Goal: Task Accomplishment & Management: Complete application form

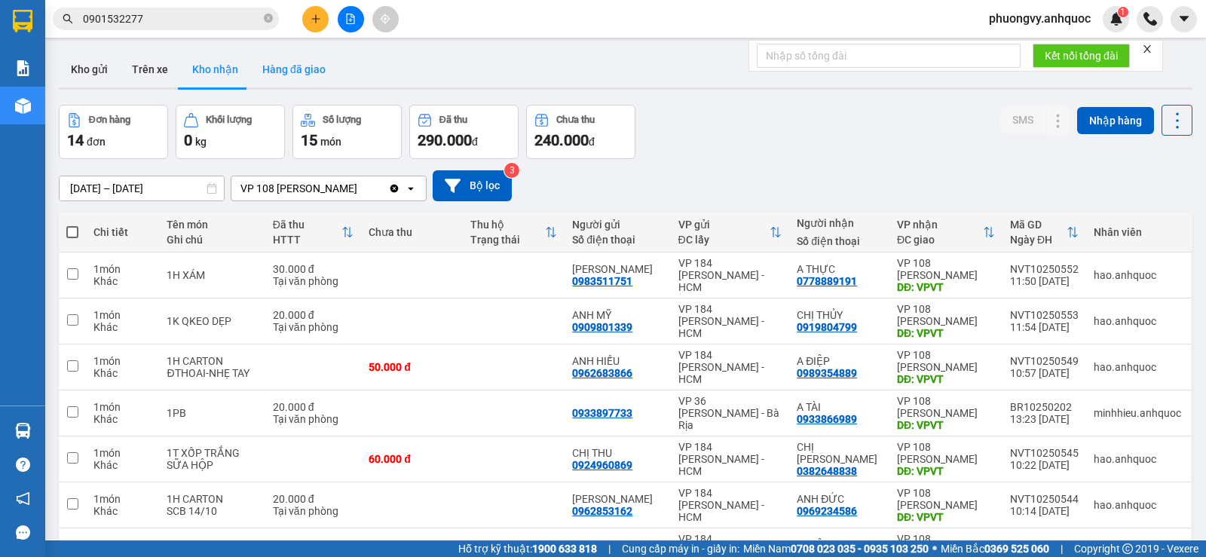
click at [294, 58] on button "Hàng đã giao" at bounding box center [293, 69] width 87 height 36
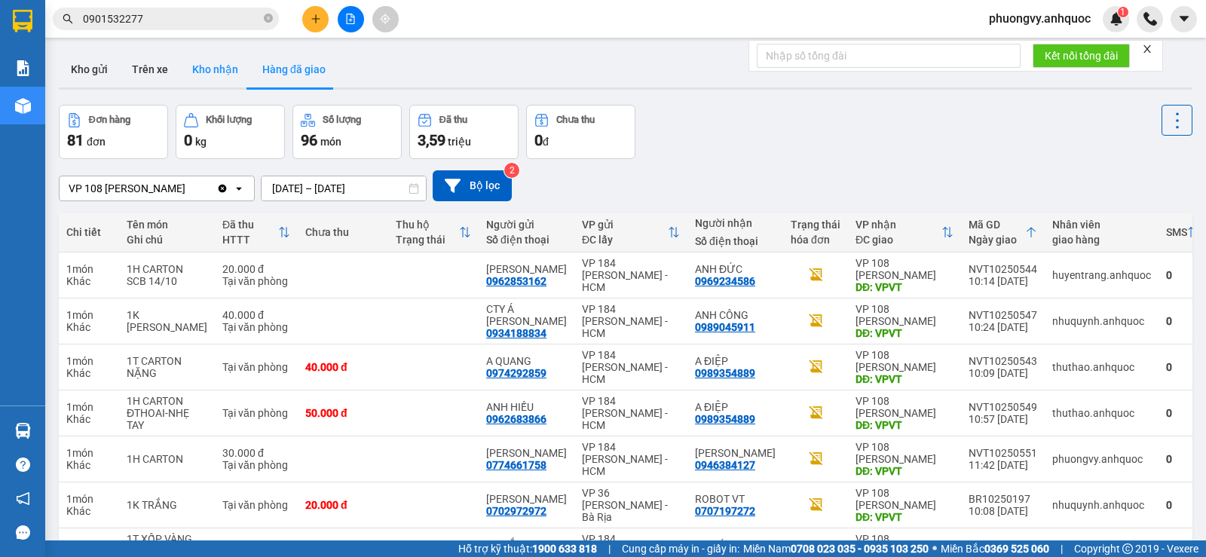
click at [219, 77] on button "Kho nhận" at bounding box center [215, 69] width 70 height 36
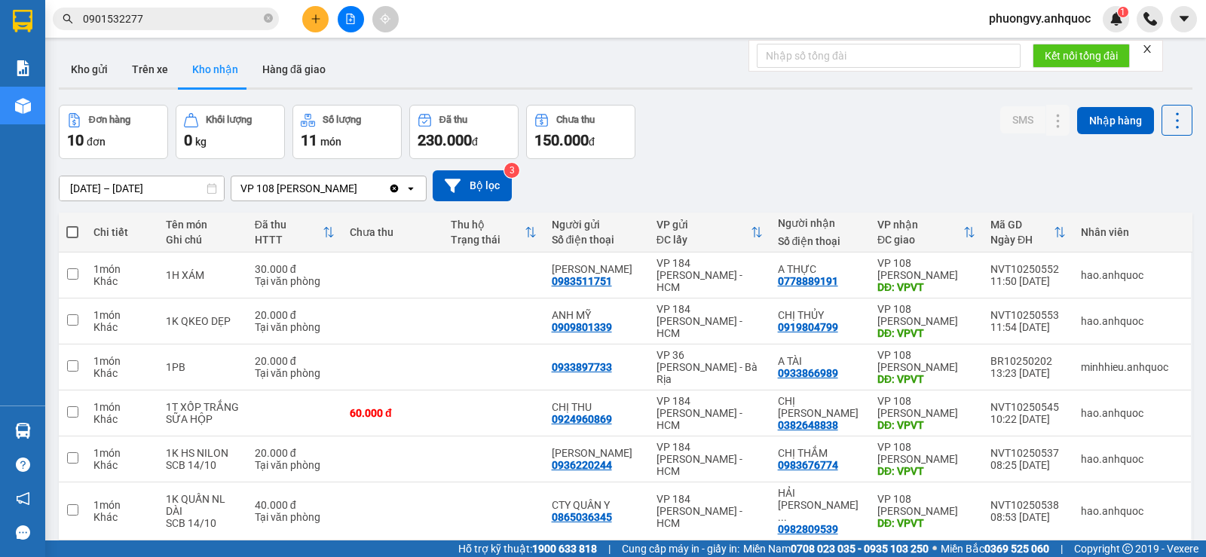
click at [182, 22] on input "0901532277" at bounding box center [172, 19] width 178 height 17
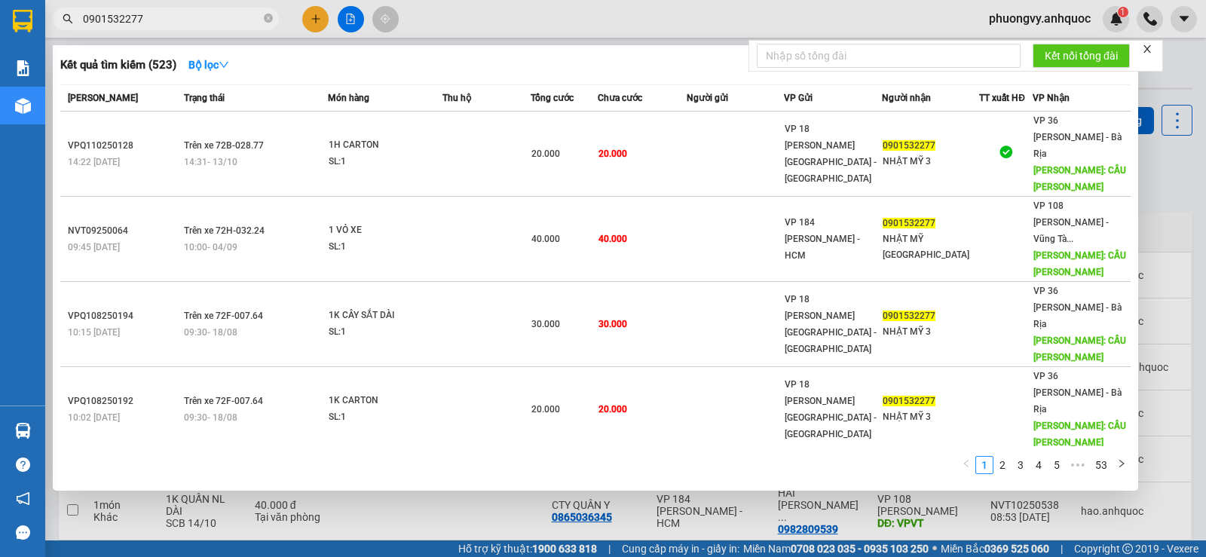
click at [182, 22] on input "0901532277" at bounding box center [172, 19] width 178 height 17
paste input "898405178"
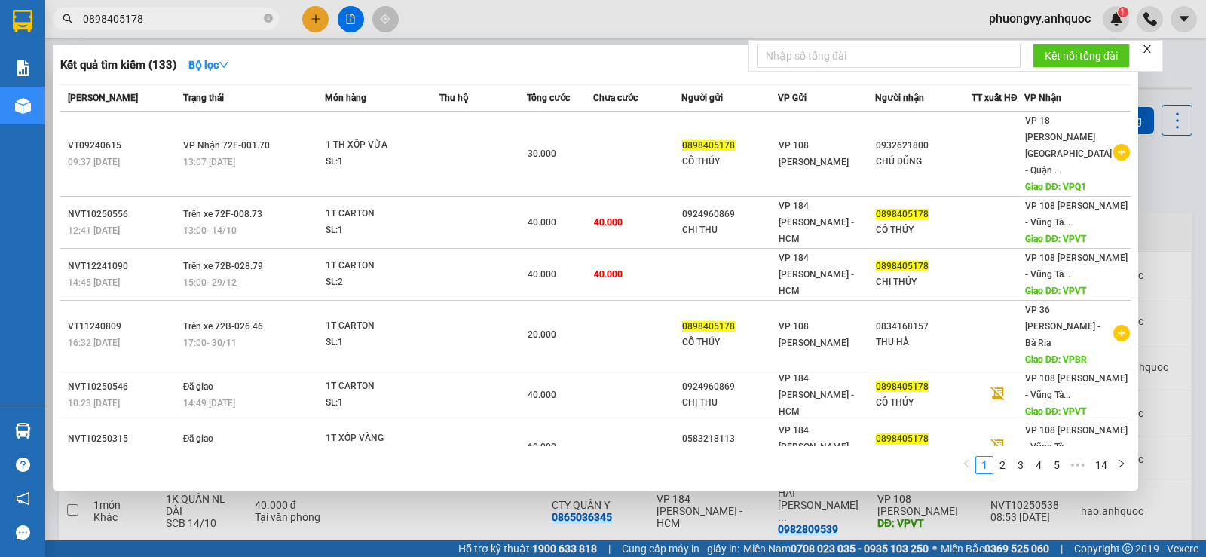
type input "0898405178"
click at [577, 527] on div at bounding box center [603, 278] width 1206 height 557
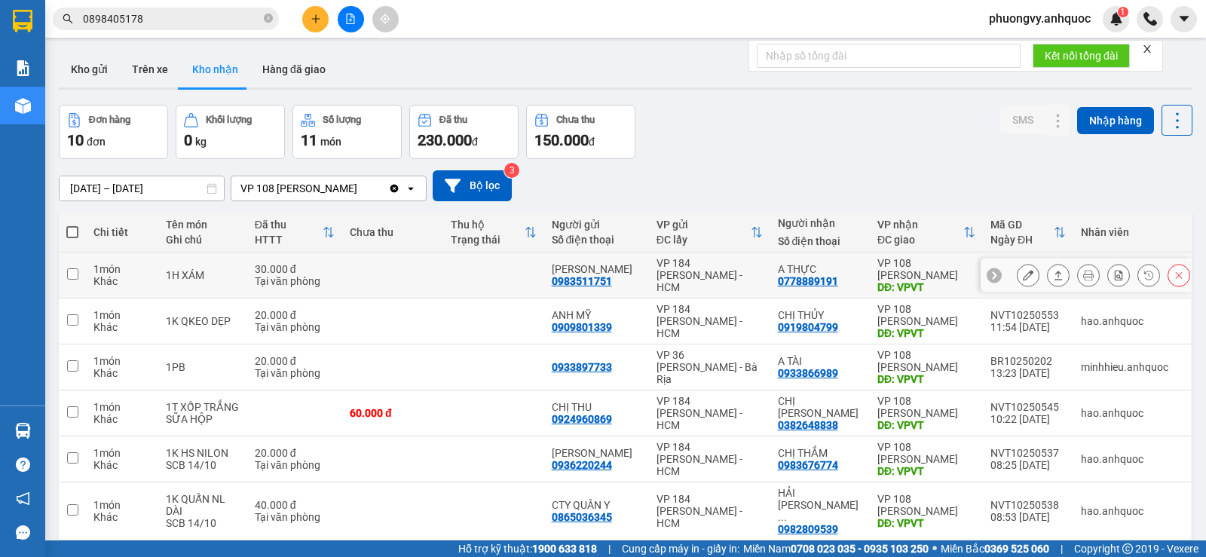
click at [1023, 271] on icon at bounding box center [1028, 275] width 11 height 11
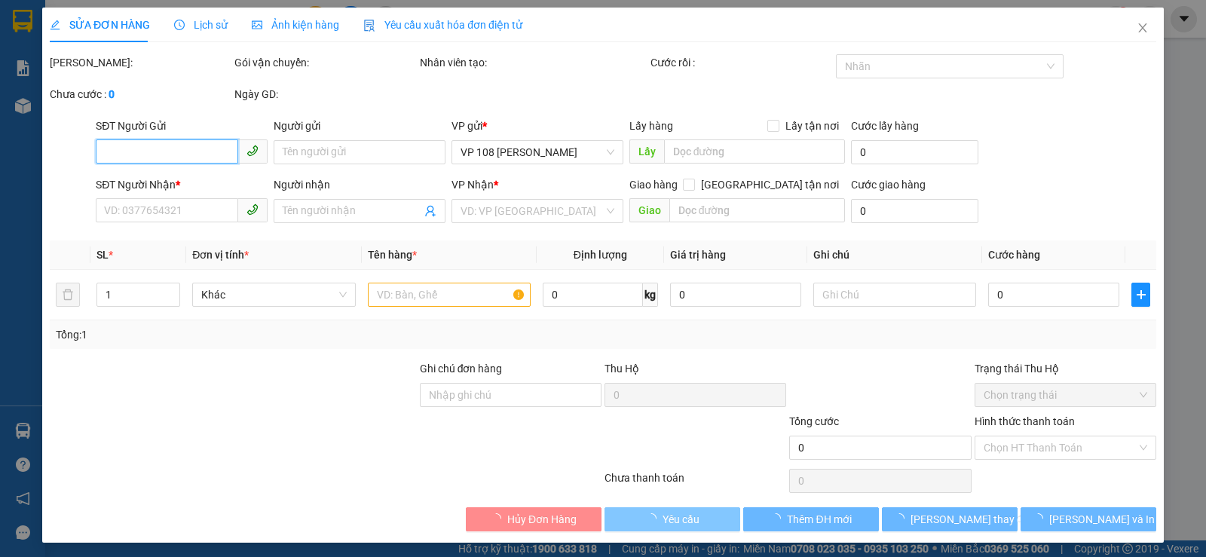
type input "0983511751"
type input "[PERSON_NAME]"
type input "0778889191"
type input "A THỰC"
type input "VPVT"
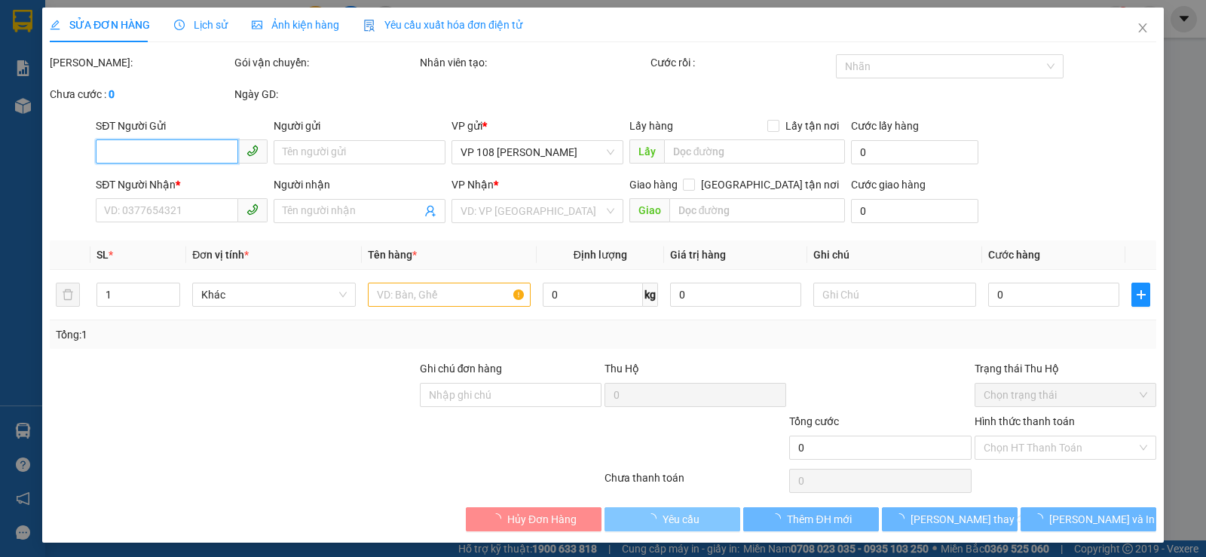
type input "TM 14/10 VP184 HẢO"
type input "30.000"
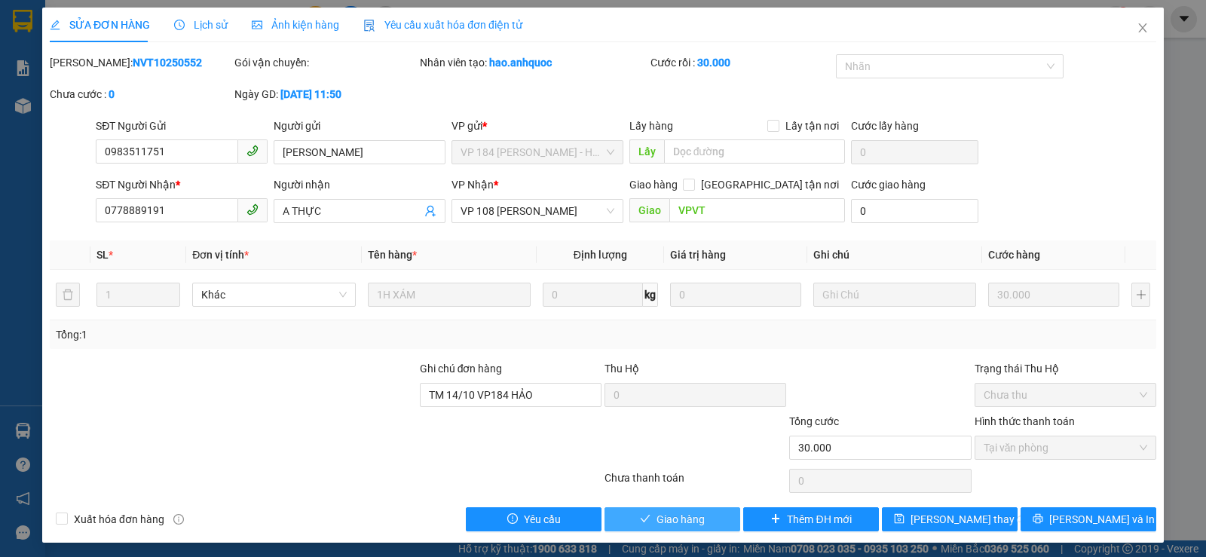
click at [692, 524] on span "Giao hàng" at bounding box center [681, 519] width 48 height 17
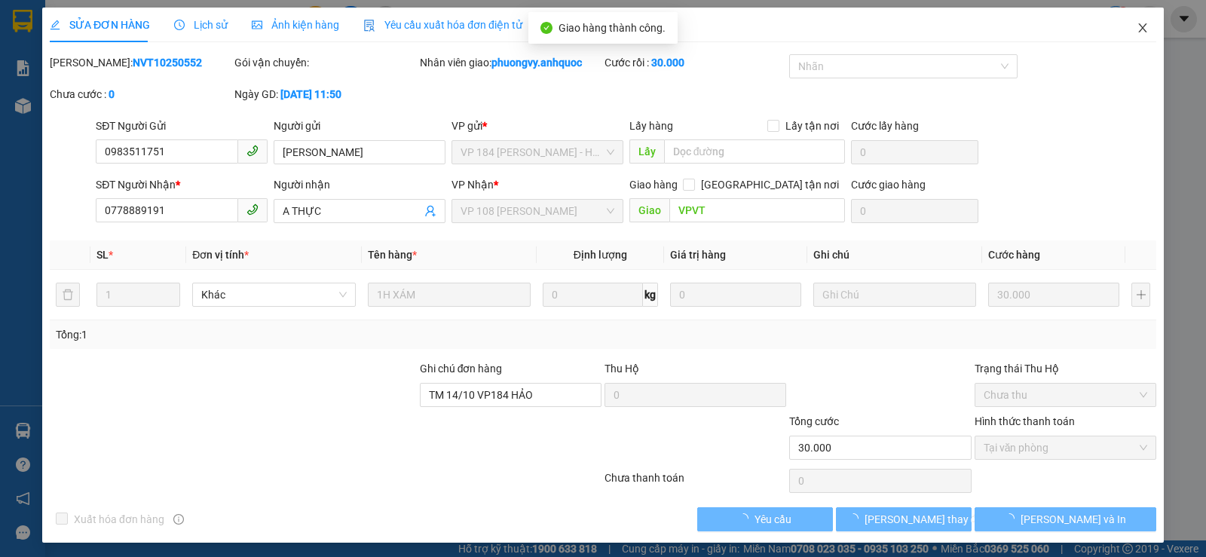
click at [1135, 19] on span "Close" at bounding box center [1143, 29] width 42 height 42
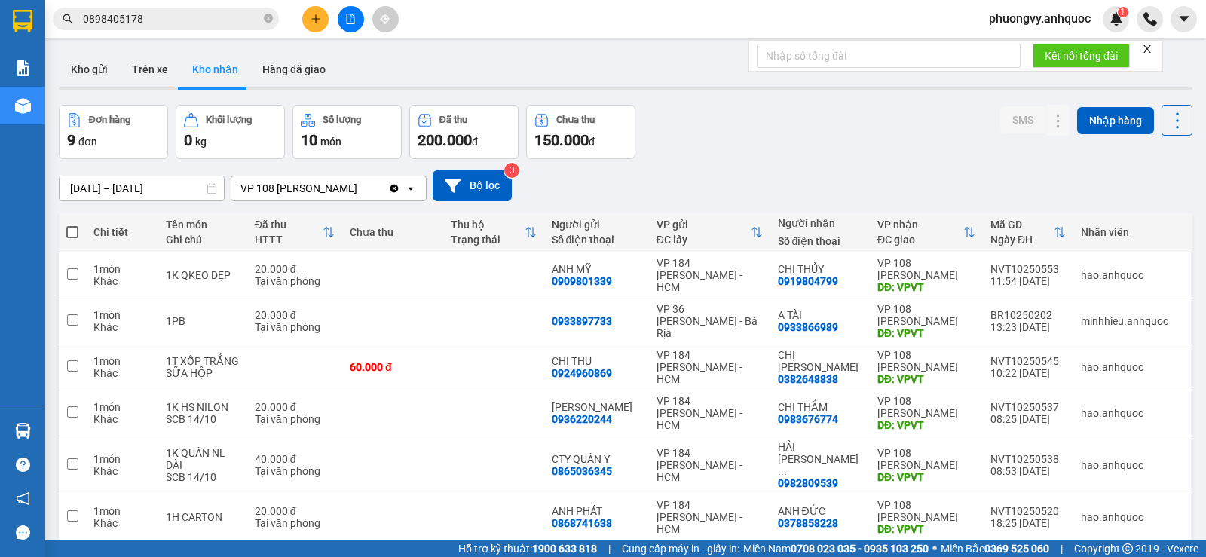
click at [146, 23] on input "0898405178" at bounding box center [172, 19] width 178 height 17
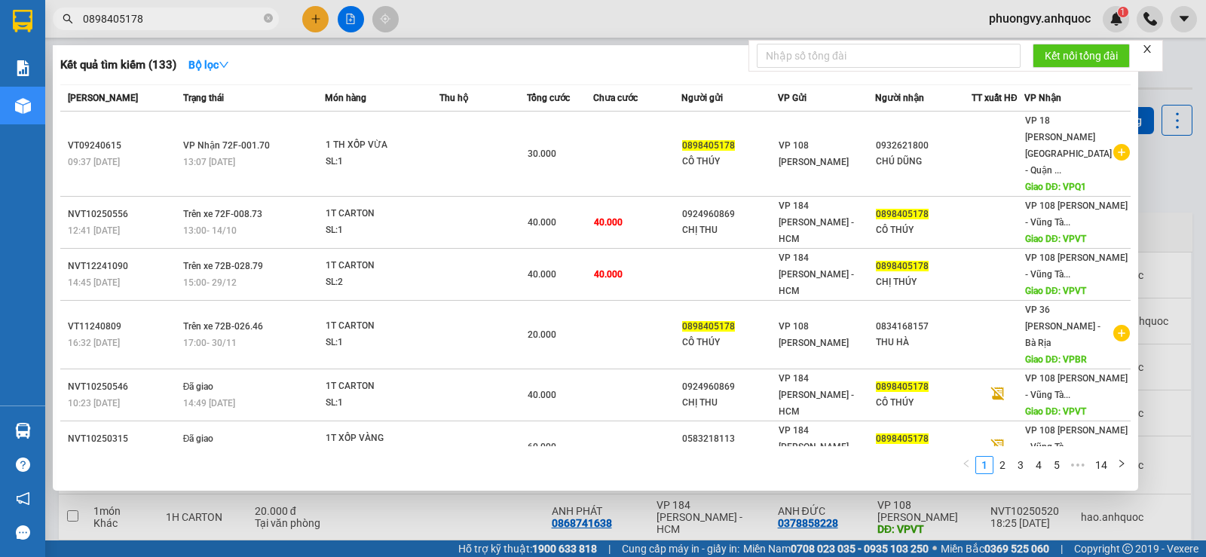
click at [146, 23] on input "0898405178" at bounding box center [172, 19] width 178 height 17
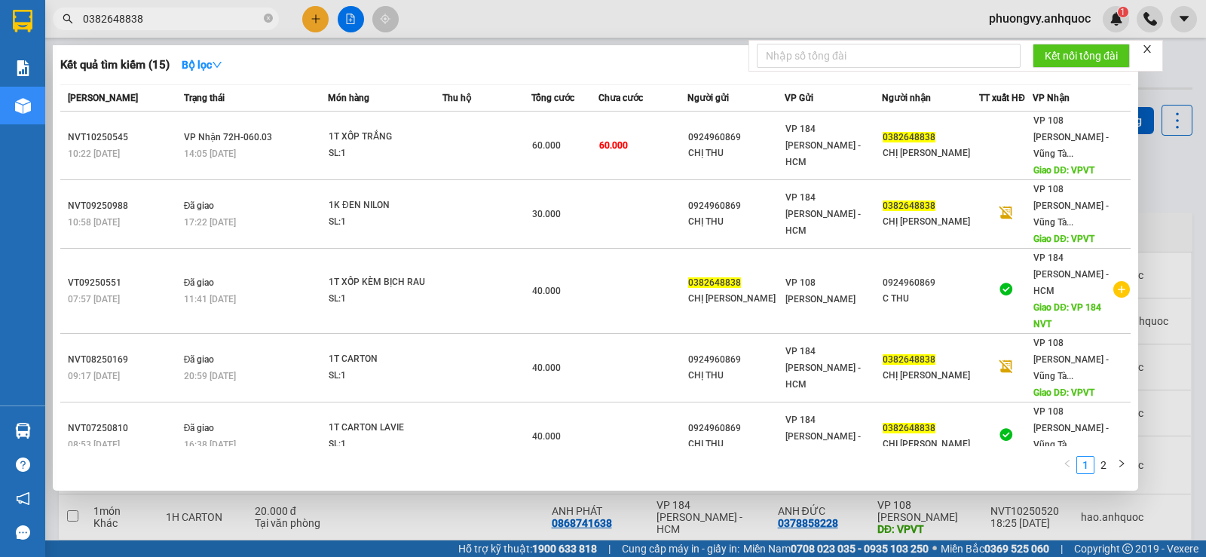
type input "0382648838"
click at [309, 20] on div at bounding box center [603, 278] width 1206 height 557
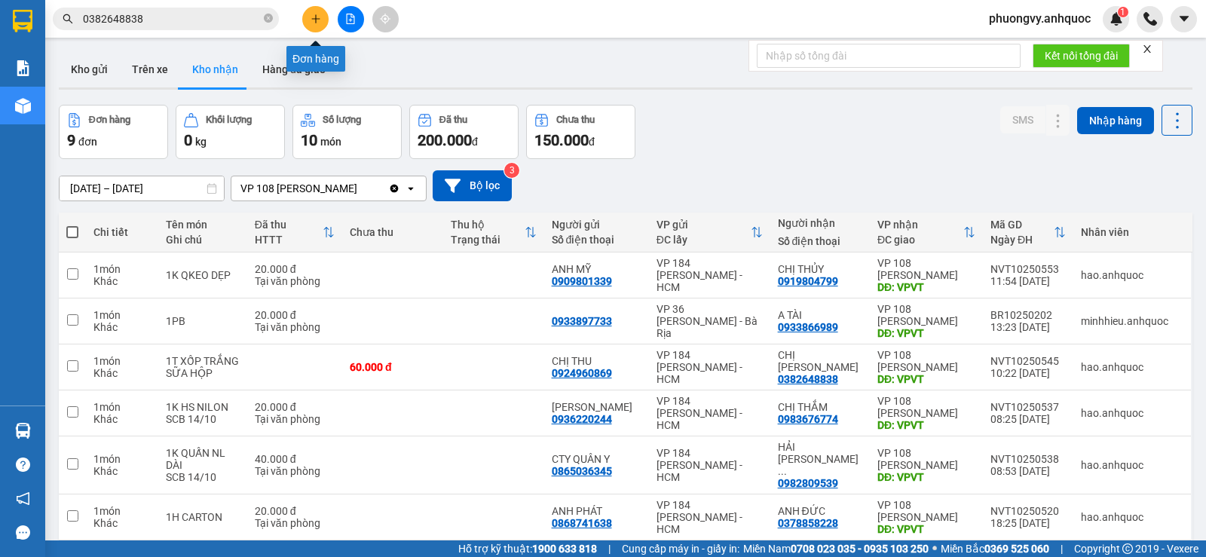
click at [322, 18] on button at bounding box center [315, 19] width 26 height 26
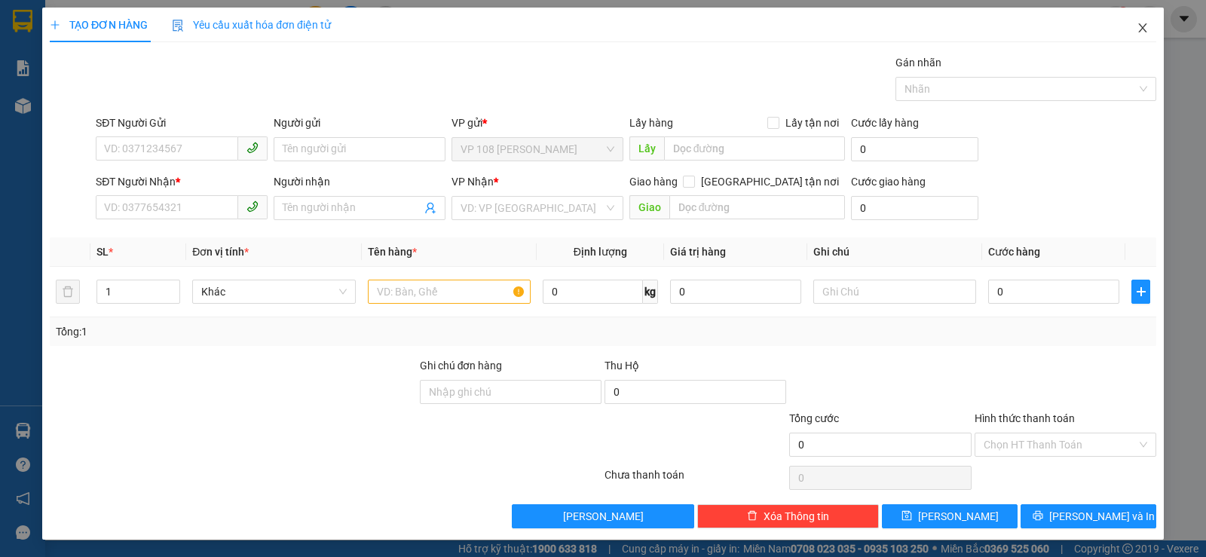
click at [1142, 26] on span "Close" at bounding box center [1143, 29] width 42 height 42
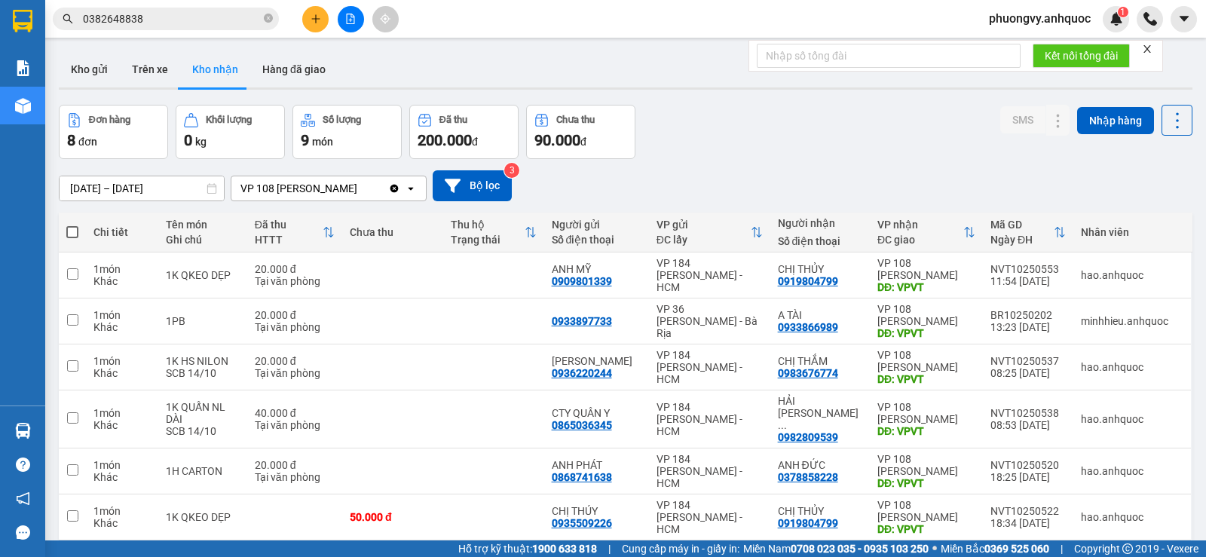
click at [304, 89] on div at bounding box center [626, 88] width 1134 height 2
click at [301, 63] on button "Hàng đã giao" at bounding box center [293, 69] width 87 height 36
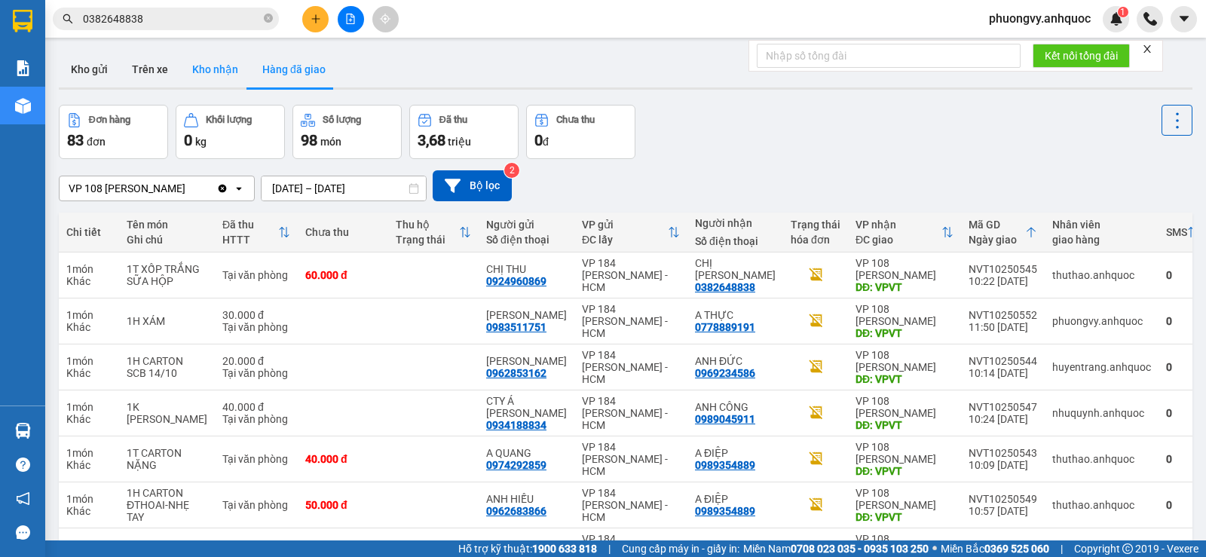
click at [232, 66] on button "Kho nhận" at bounding box center [215, 69] width 70 height 36
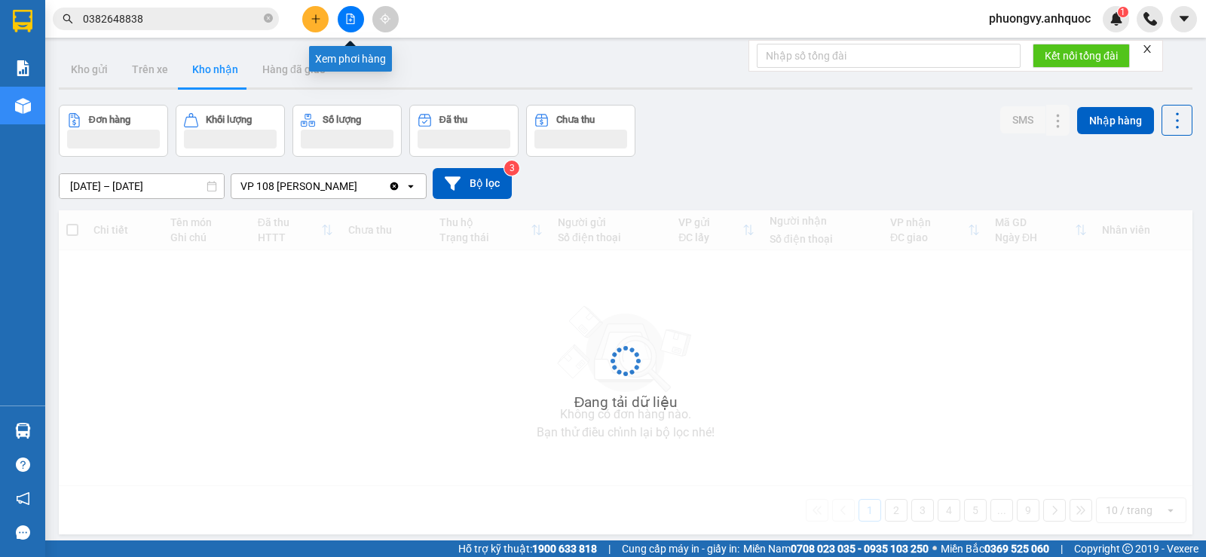
click at [357, 14] on button at bounding box center [351, 19] width 26 height 26
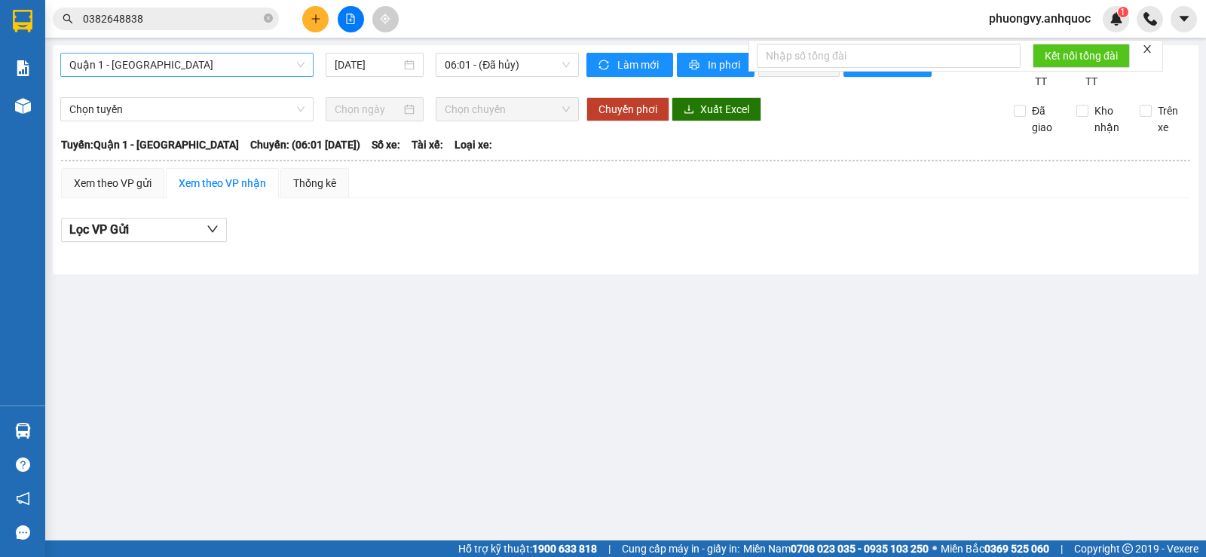
click at [221, 75] on span "Quận 1 - [GEOGRAPHIC_DATA]" at bounding box center [186, 65] width 235 height 23
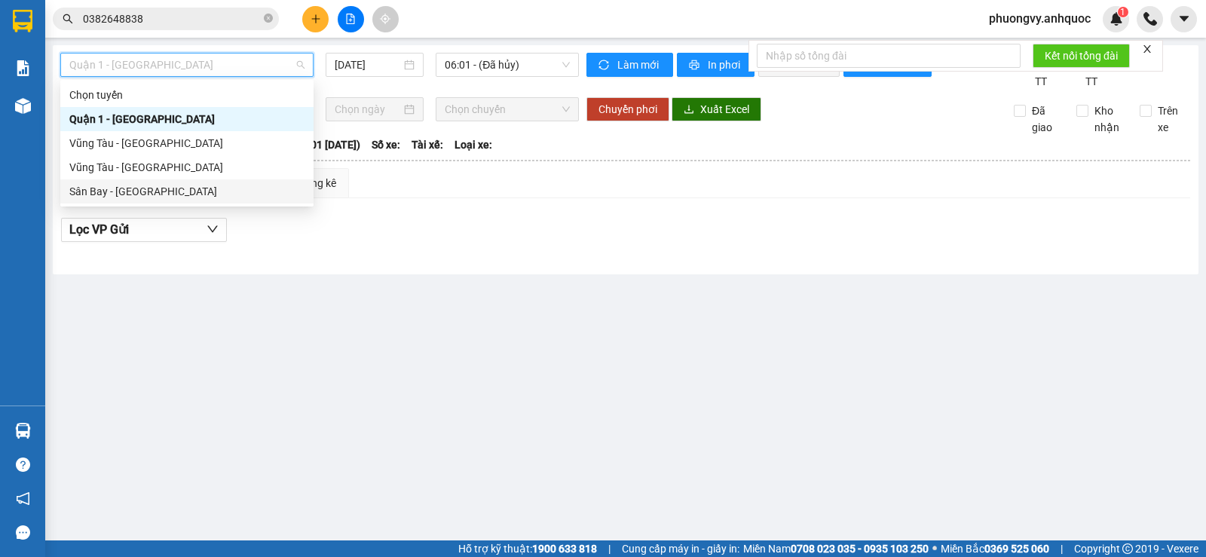
click at [185, 185] on div "Sân Bay - [GEOGRAPHIC_DATA]" at bounding box center [186, 191] width 235 height 17
type input "[DATE]"
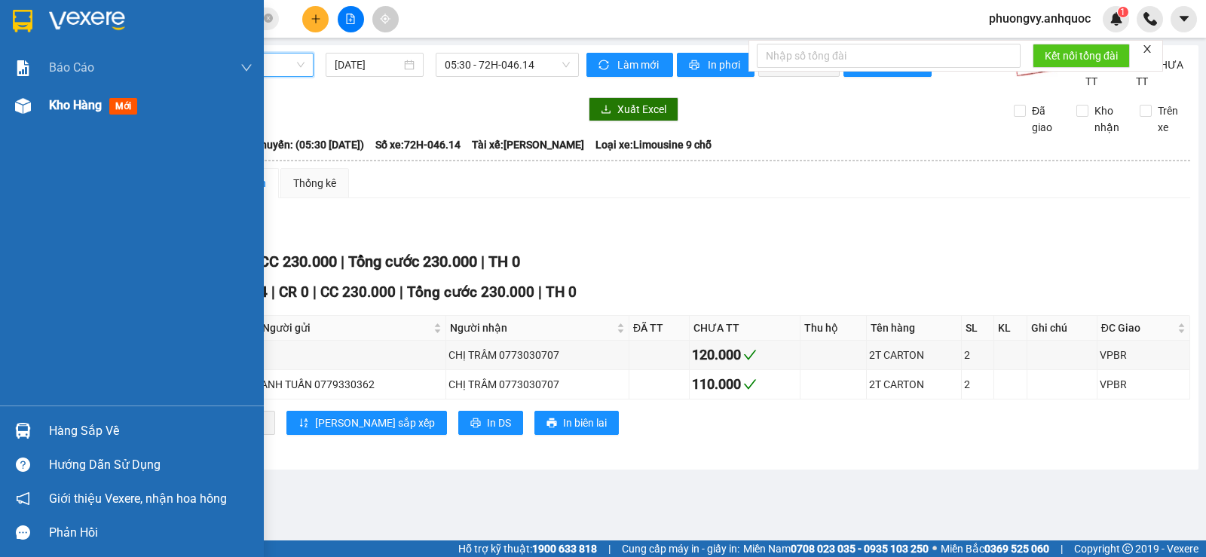
click at [52, 100] on span "Kho hàng" at bounding box center [75, 105] width 53 height 14
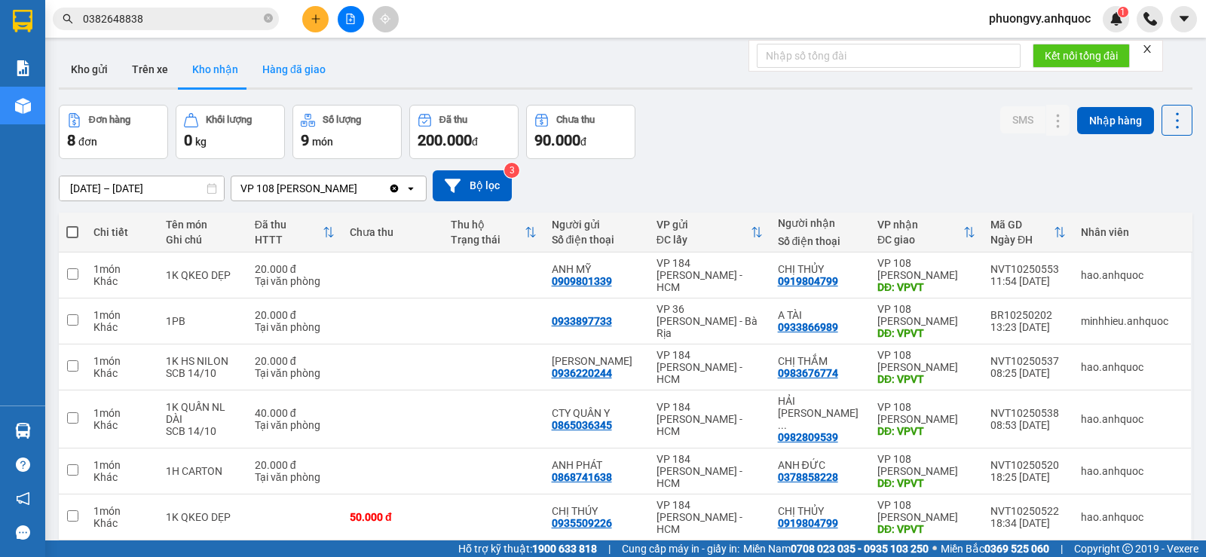
click at [314, 72] on button "Hàng đã giao" at bounding box center [293, 69] width 87 height 36
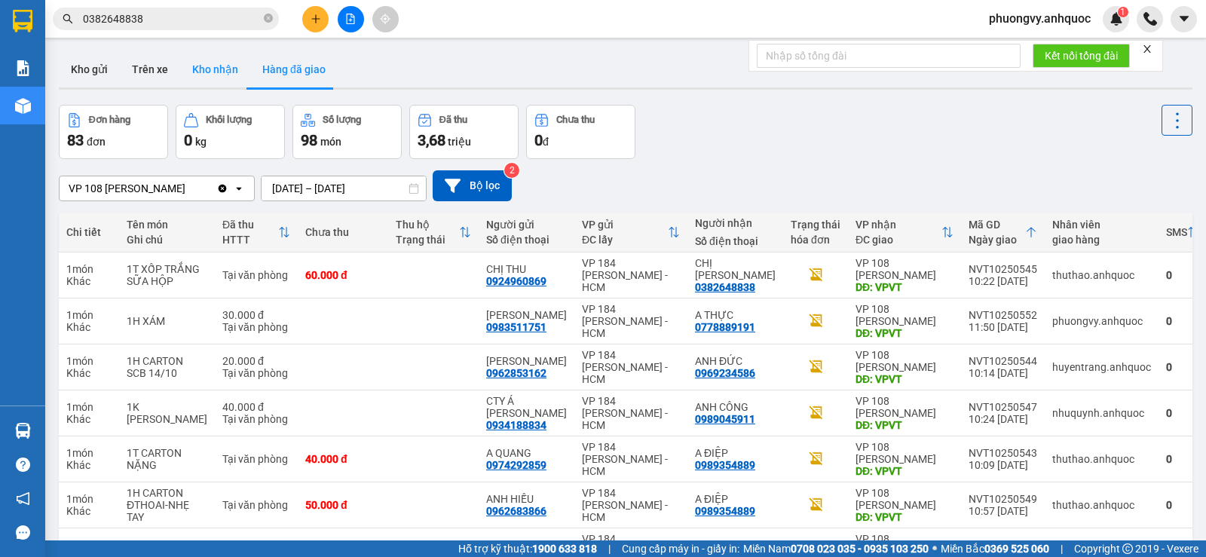
click at [219, 69] on button "Kho nhận" at bounding box center [215, 69] width 70 height 36
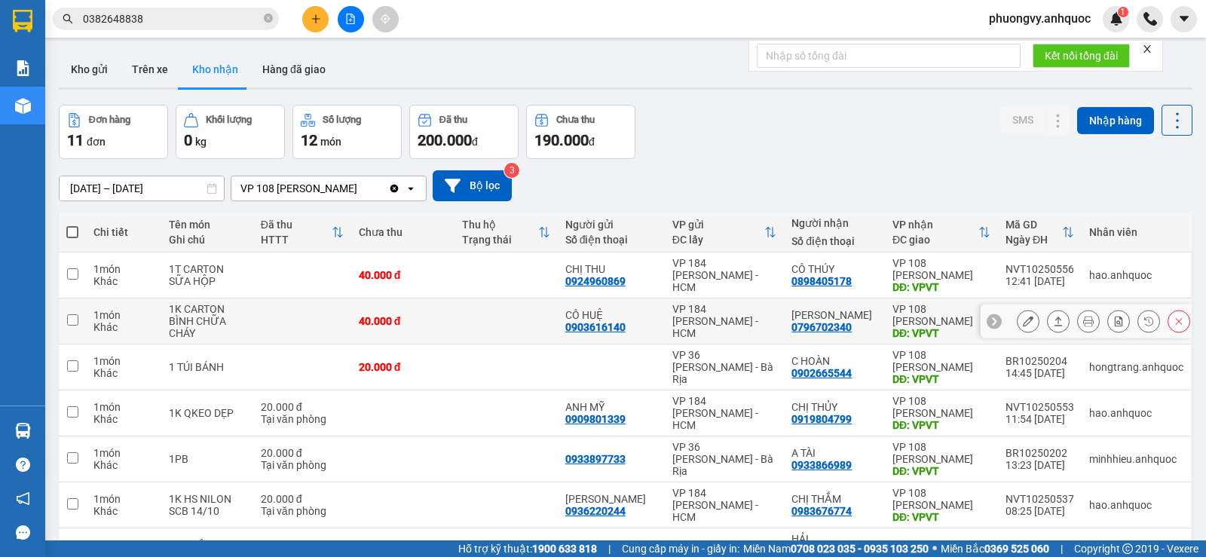
click at [1003, 325] on div at bounding box center [1086, 322] width 211 height 34
click at [1018, 325] on button at bounding box center [1028, 321] width 21 height 26
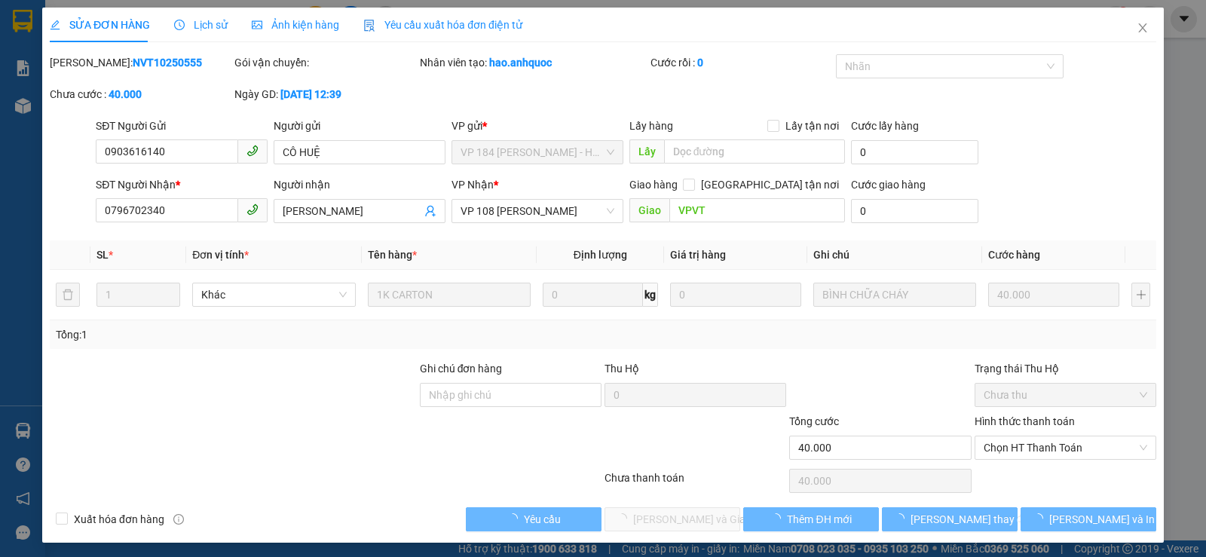
type input "0903616140"
type input "CÔ HUỆ"
type input "0796702340"
type input "[PERSON_NAME]"
type input "VPVT"
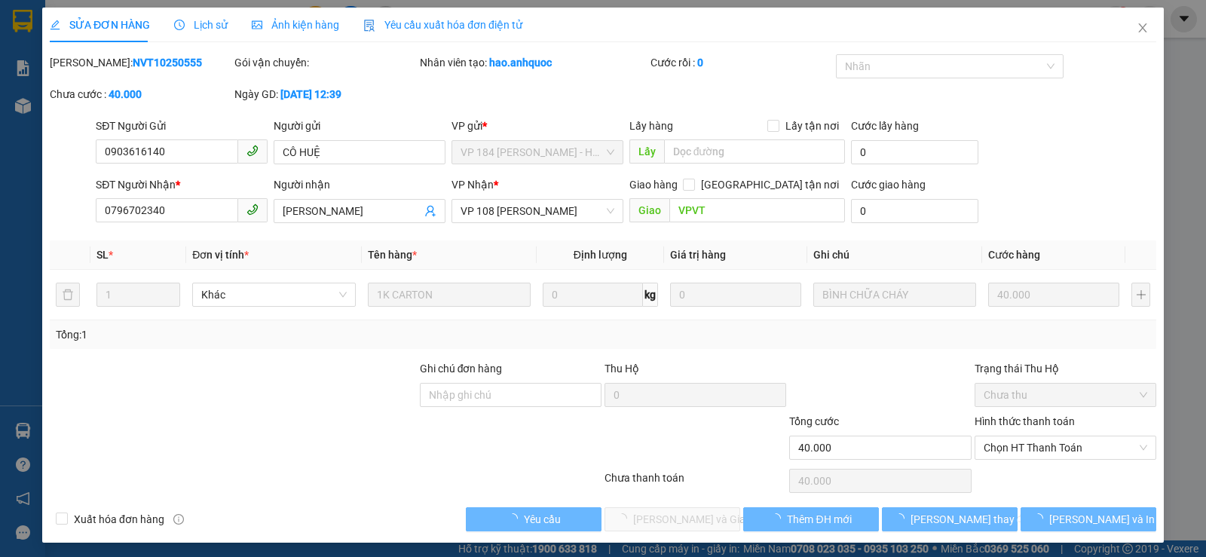
type input "40.000"
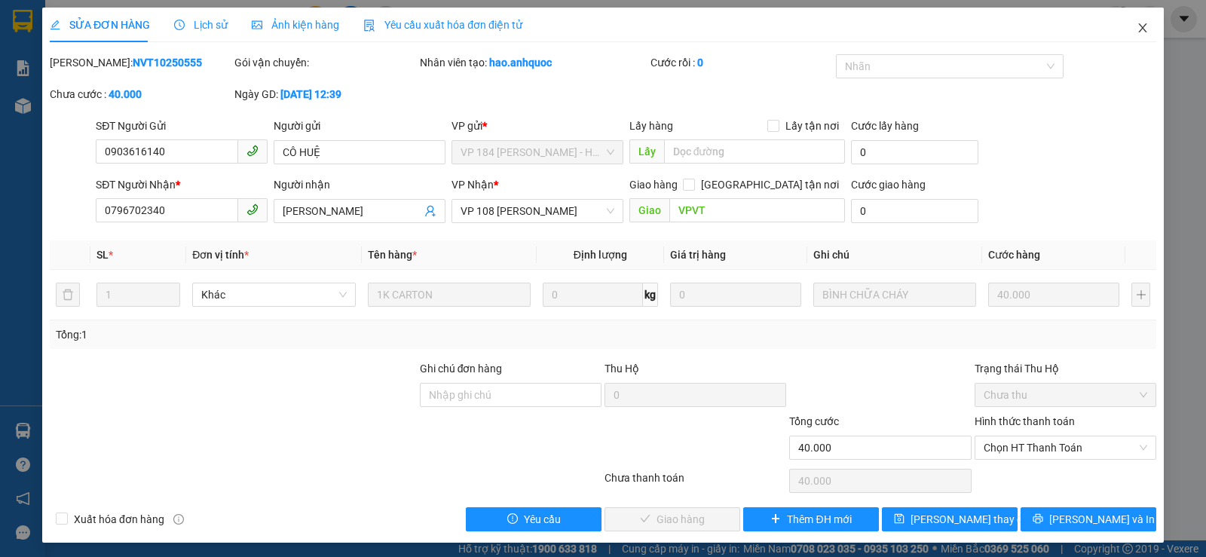
click at [1137, 33] on icon "close" at bounding box center [1143, 28] width 12 height 12
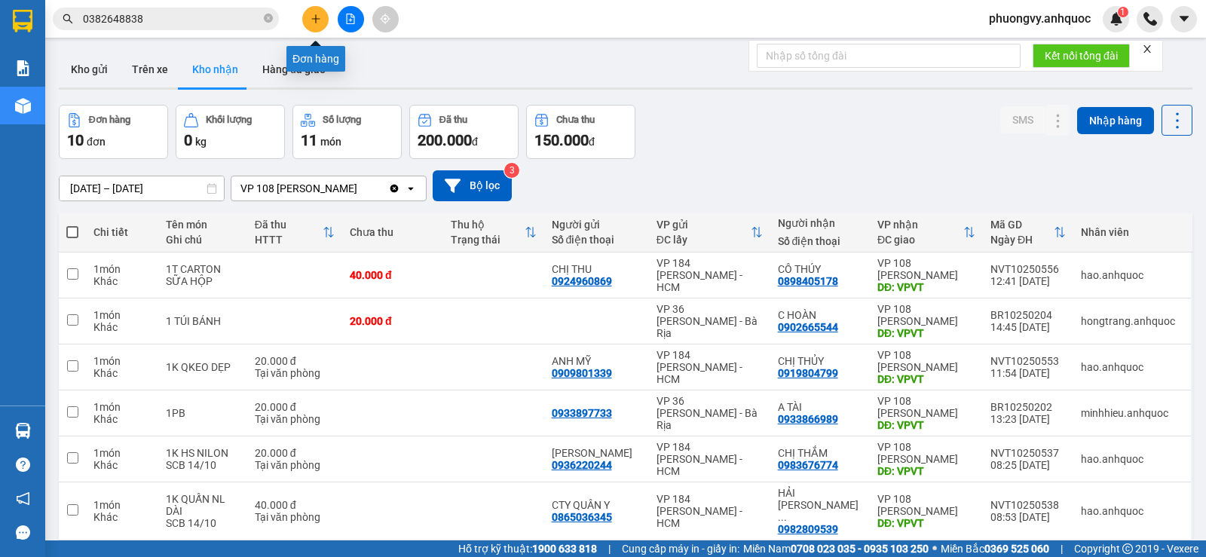
click at [312, 20] on icon "plus" at bounding box center [316, 19] width 11 height 11
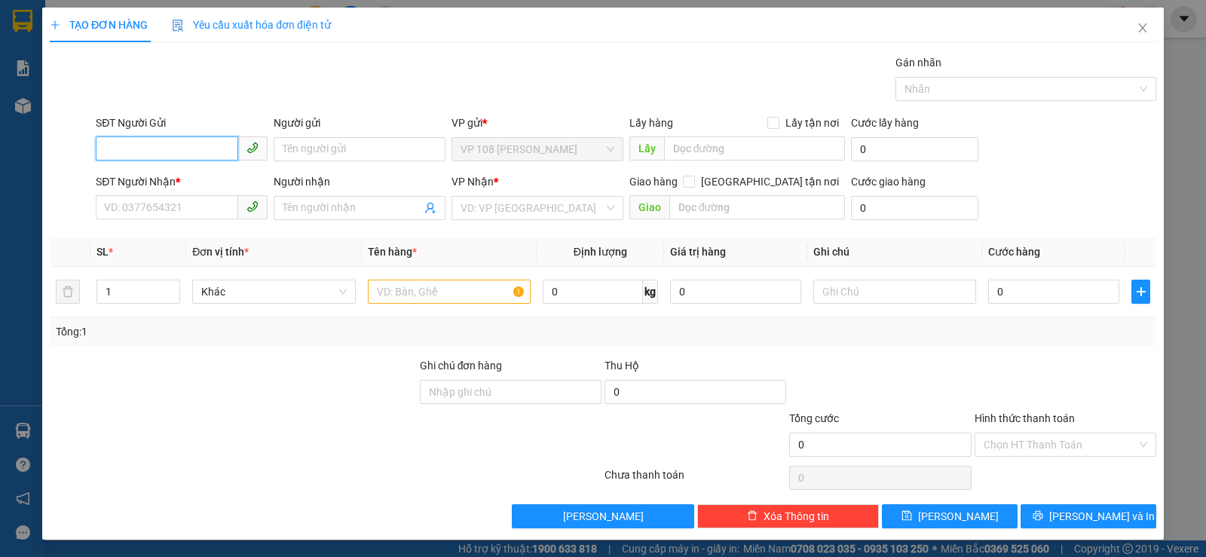
click at [205, 150] on input "SĐT Người Gửi" at bounding box center [167, 148] width 142 height 24
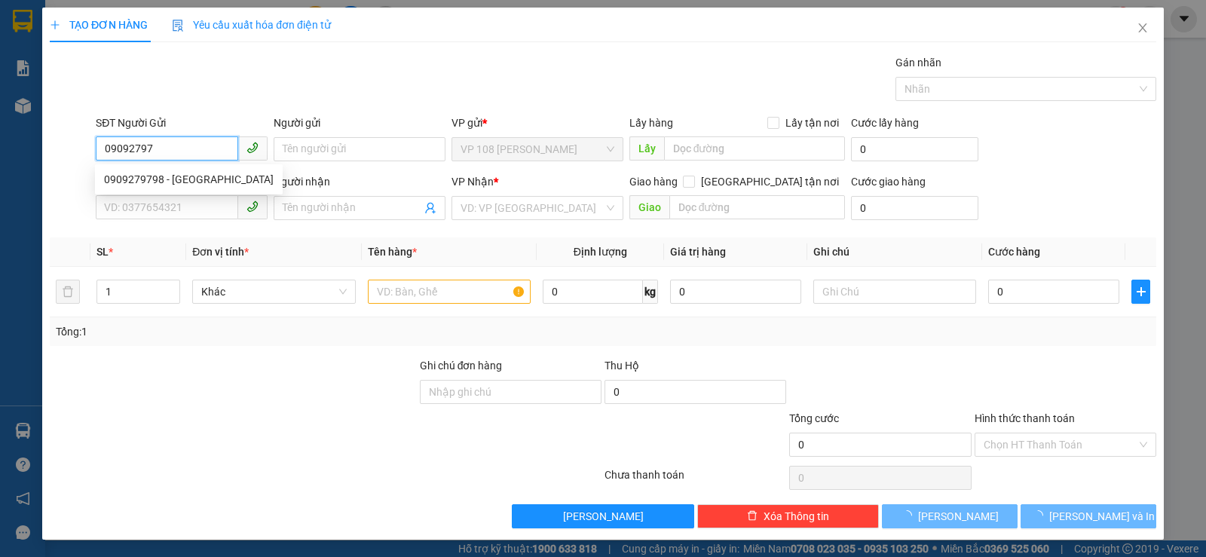
click at [215, 188] on div "0909279798 - [GEOGRAPHIC_DATA]" at bounding box center [189, 179] width 188 height 24
click at [212, 180] on div "0909279798 - [GEOGRAPHIC_DATA]" at bounding box center [189, 179] width 170 height 17
type input "0909279798"
type input "[PERSON_NAME]"
type input "0912035239"
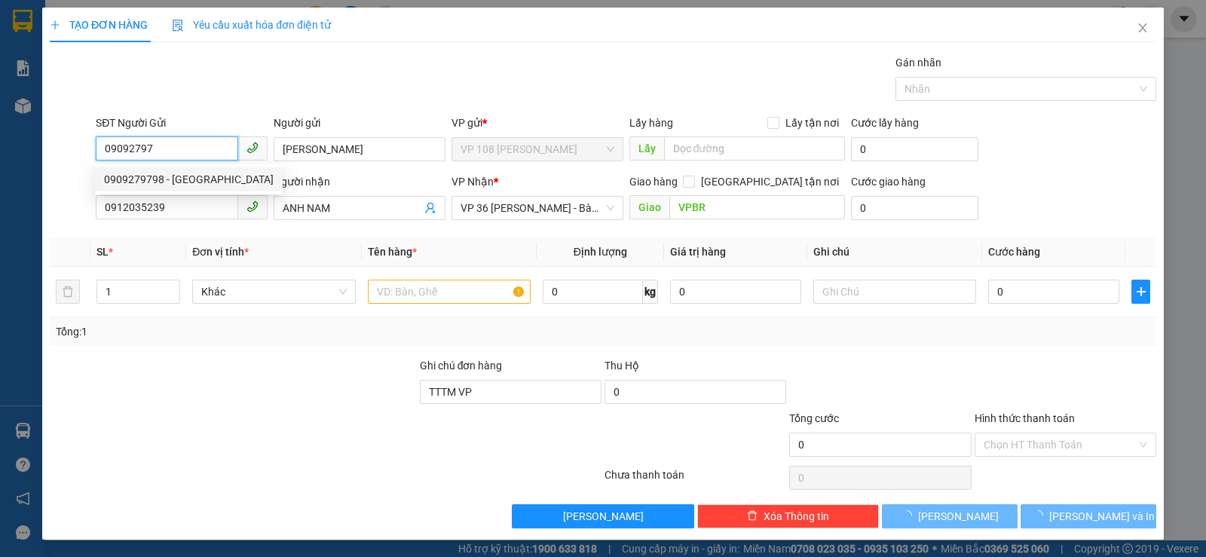
type input "ANH NAM"
type input "VPBR"
type input "TTTM VP"
type input "20.000"
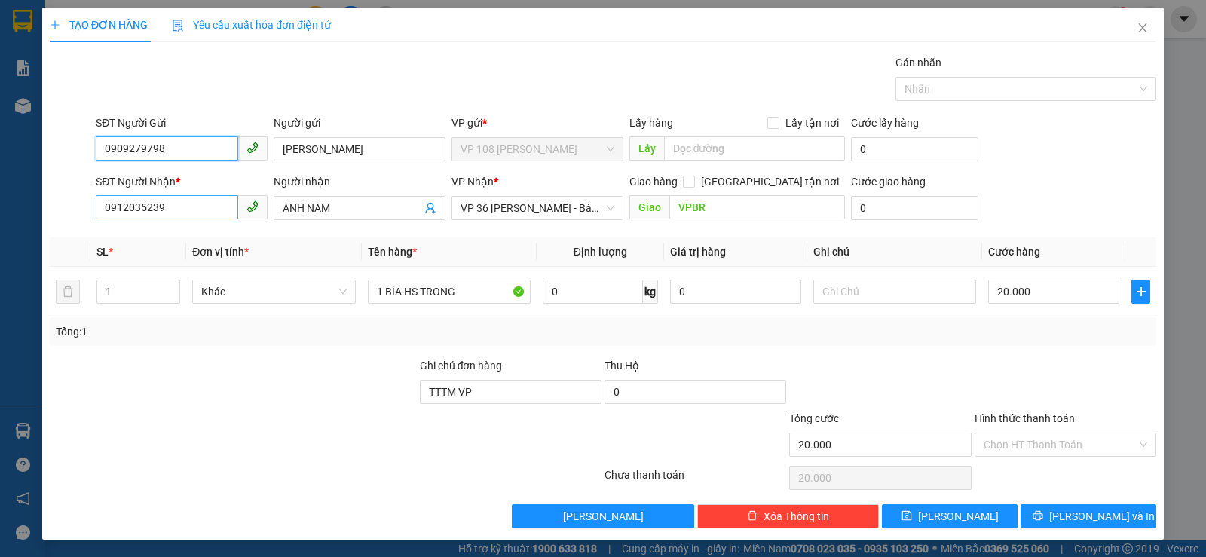
type input "0909279798"
click at [198, 203] on input "0912035239" at bounding box center [167, 207] width 142 height 24
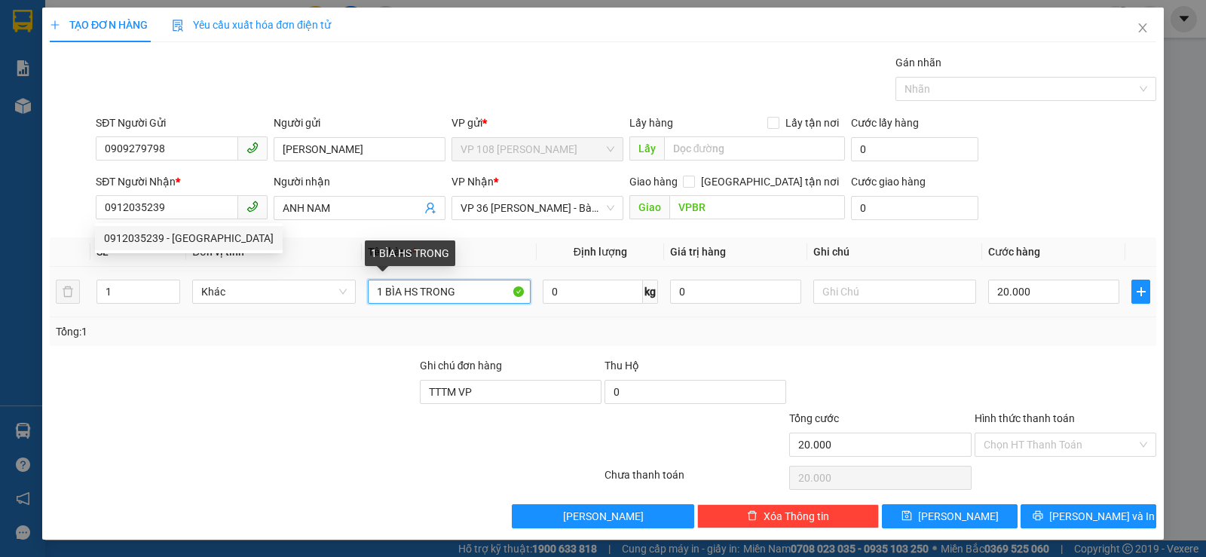
click at [438, 283] on input "1 BÌA HS TRONG" at bounding box center [449, 292] width 163 height 24
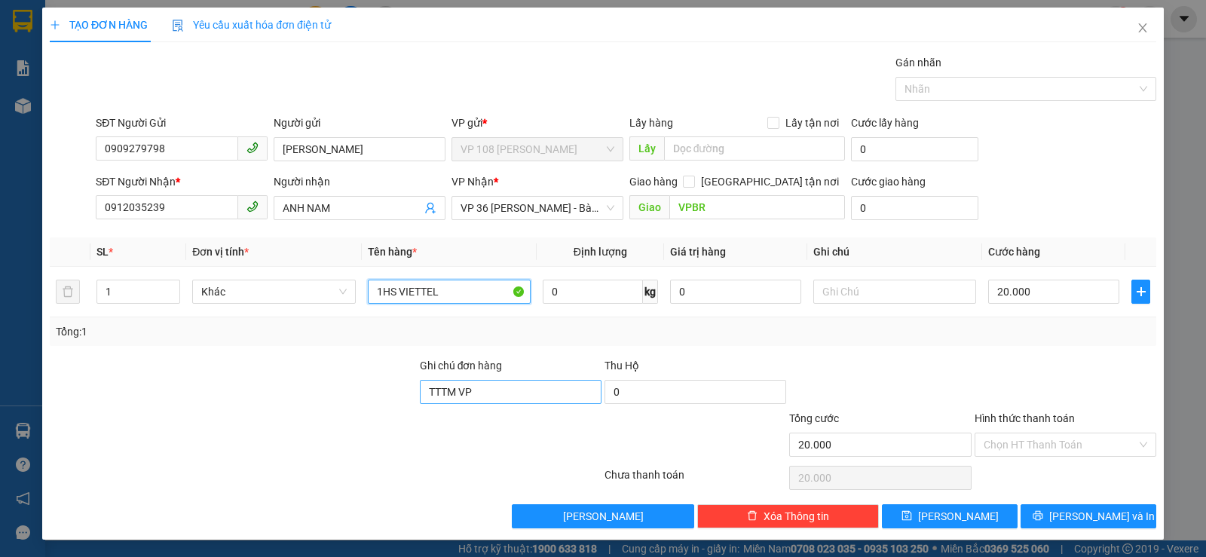
type input "1HS VIETTEL"
click at [537, 389] on input "TTTM VP" at bounding box center [511, 392] width 182 height 24
click at [1051, 507] on button "[PERSON_NAME] và In" at bounding box center [1089, 516] width 136 height 24
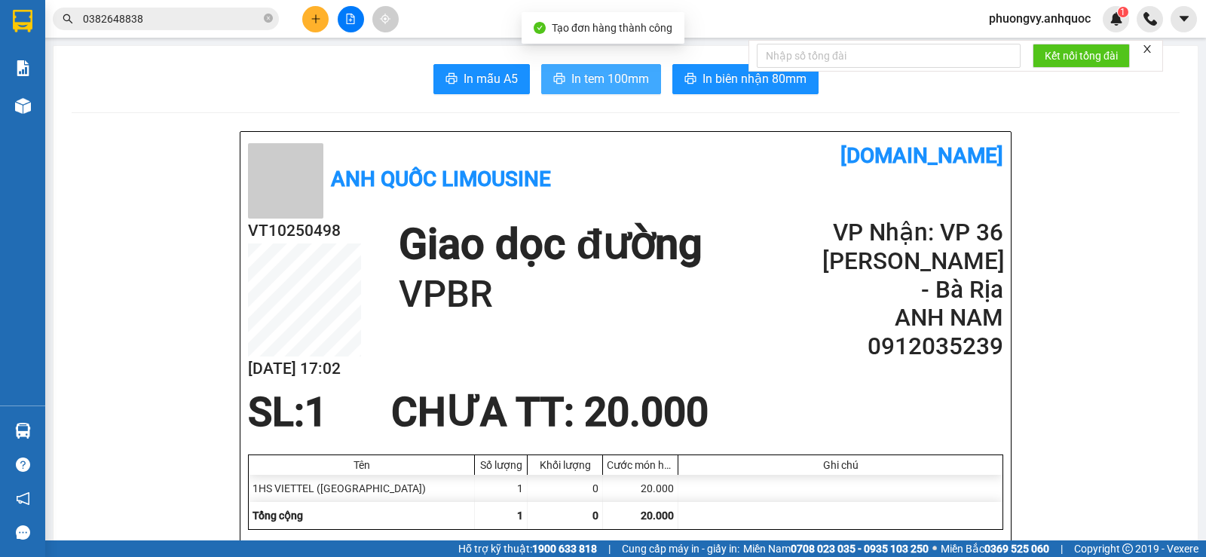
click at [627, 90] on button "In tem 100mm" at bounding box center [601, 79] width 120 height 30
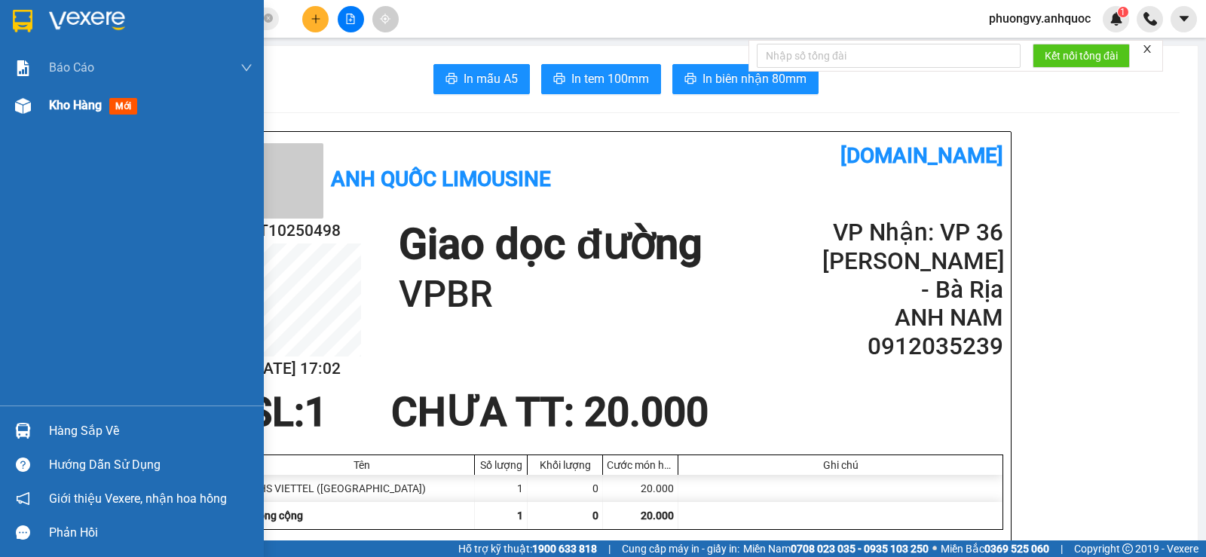
click at [90, 124] on div "Kho hàng mới" at bounding box center [151, 106] width 204 height 38
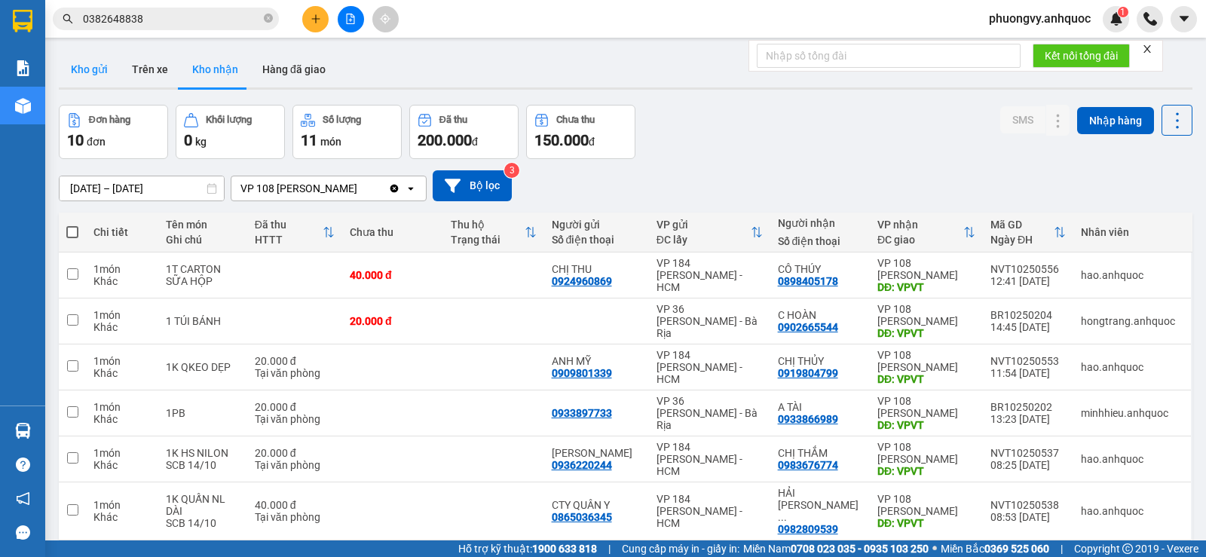
click at [102, 69] on button "Kho gửi" at bounding box center [89, 69] width 61 height 36
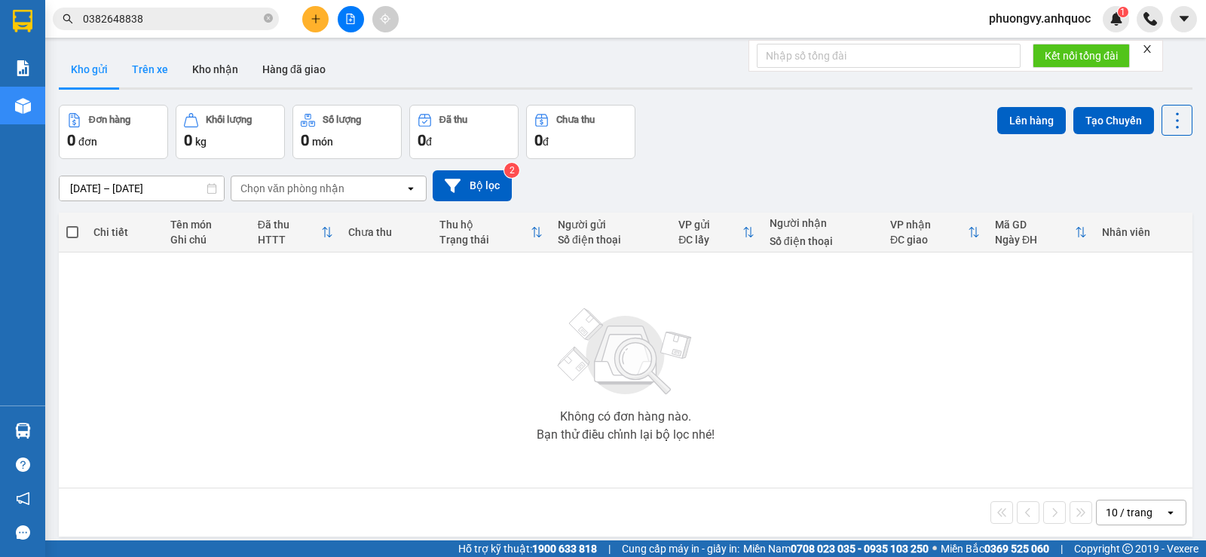
click at [149, 64] on button "Trên xe" at bounding box center [150, 69] width 60 height 36
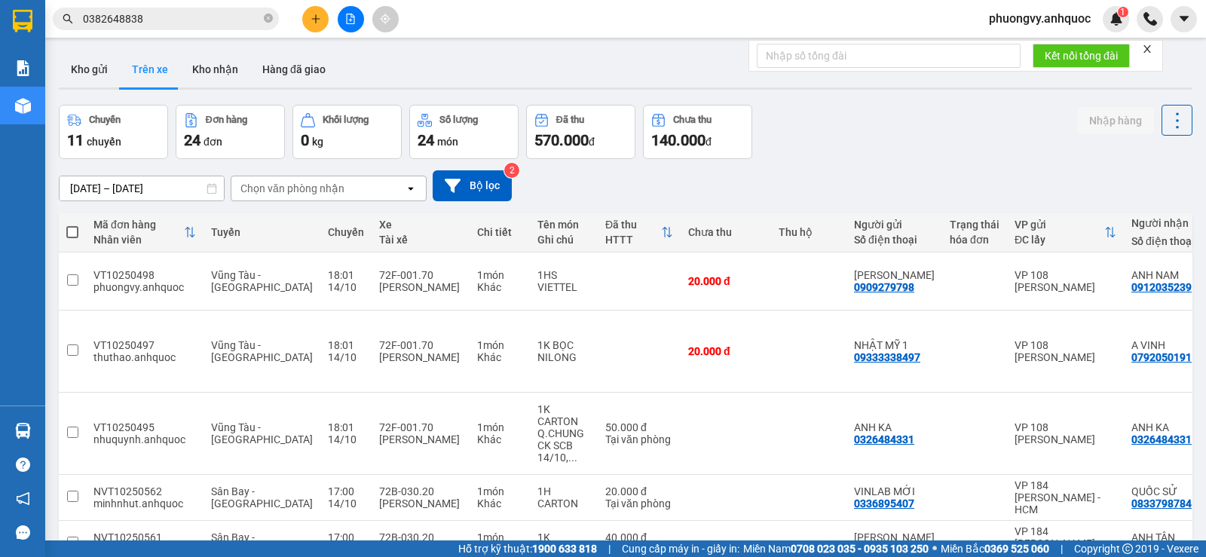
click at [142, 20] on input "0382648838" at bounding box center [172, 19] width 178 height 17
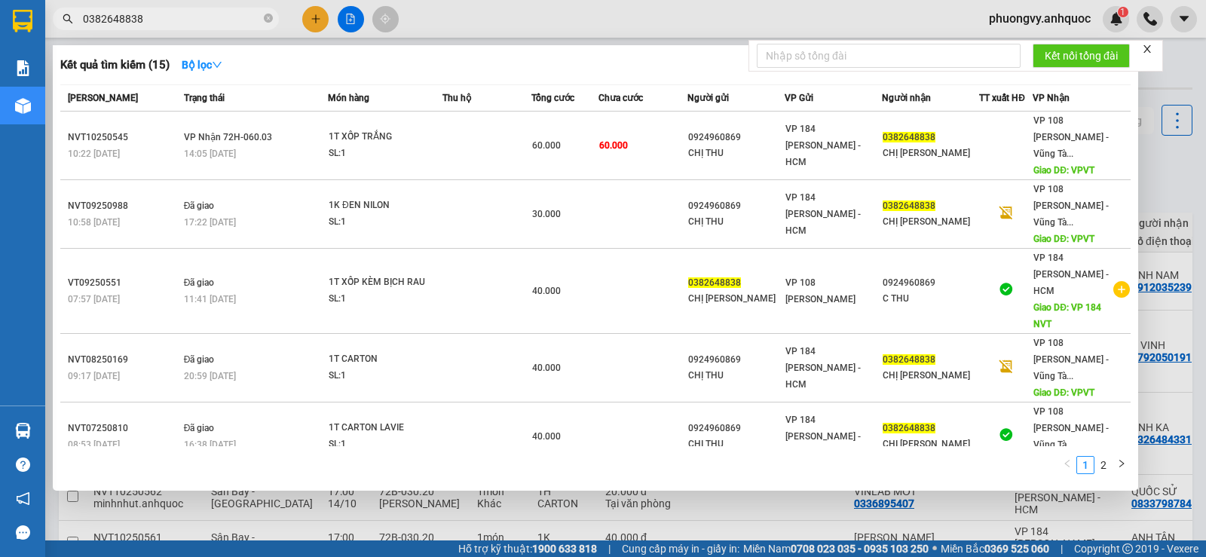
click at [142, 20] on input "0382648838" at bounding box center [172, 19] width 178 height 17
paste input "98847521"
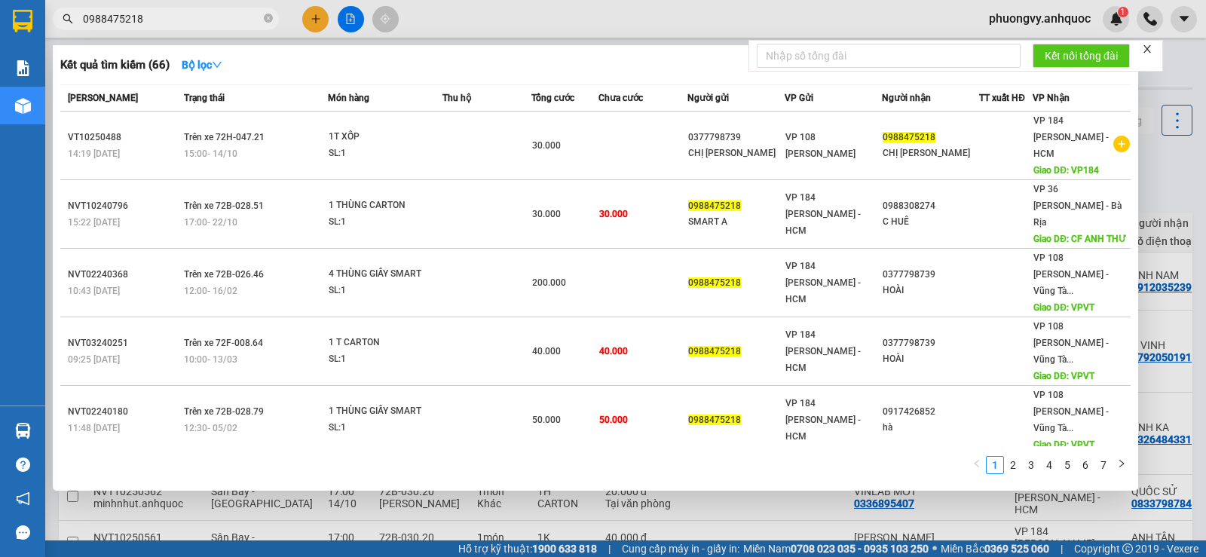
type input "0988475218"
click at [312, 23] on div at bounding box center [603, 278] width 1206 height 557
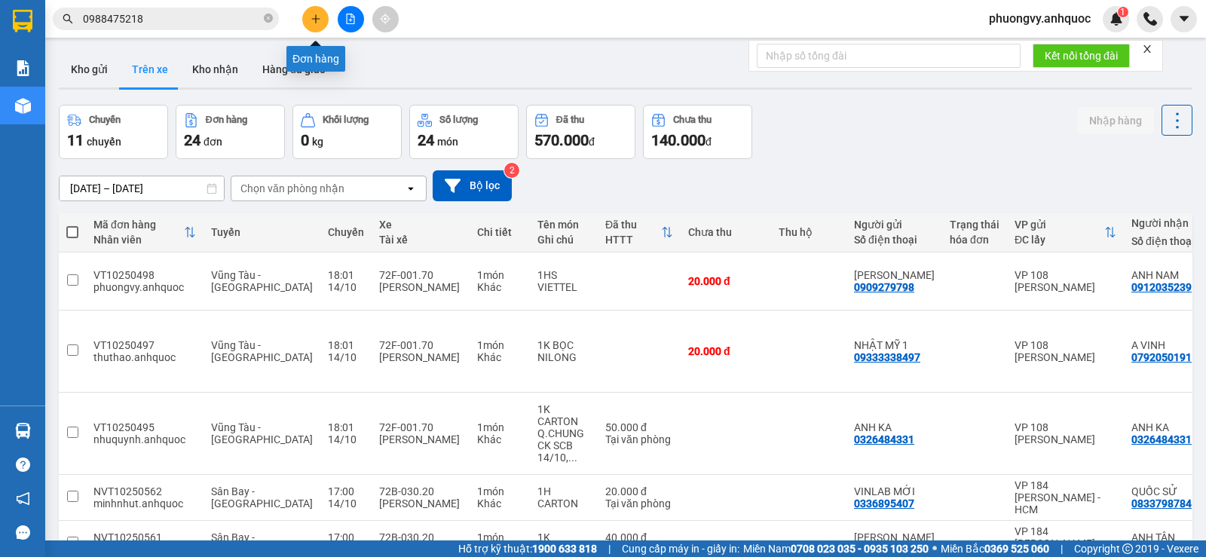
click at [308, 23] on button at bounding box center [315, 19] width 26 height 26
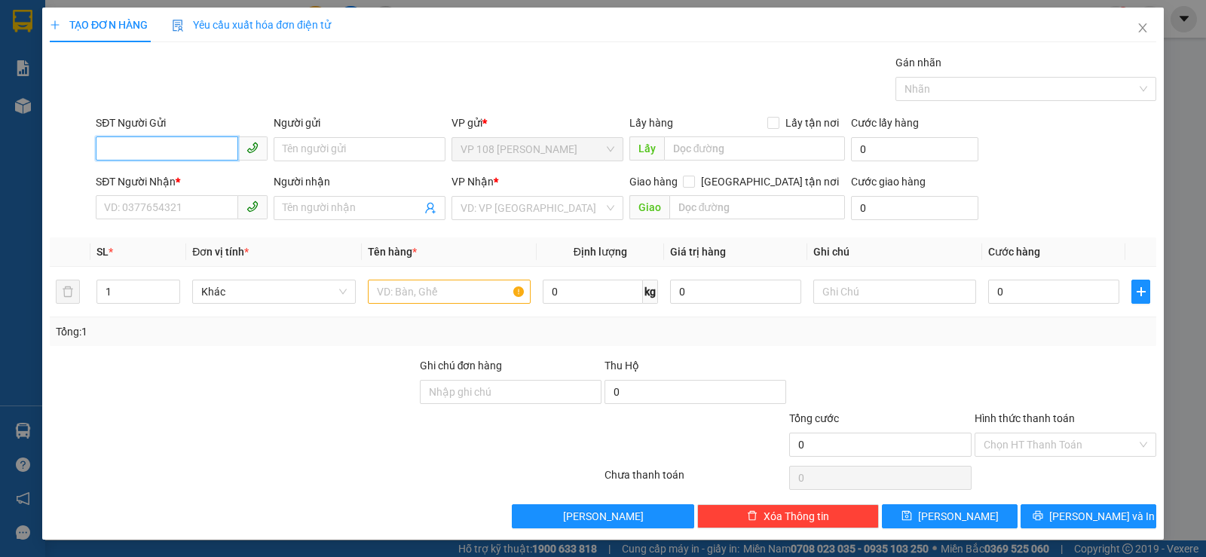
click at [193, 155] on input "SĐT Người Gửi" at bounding box center [167, 148] width 142 height 24
click at [435, 160] on input "Người gửi" at bounding box center [360, 149] width 172 height 24
type input "CÔ PHƯỚC"
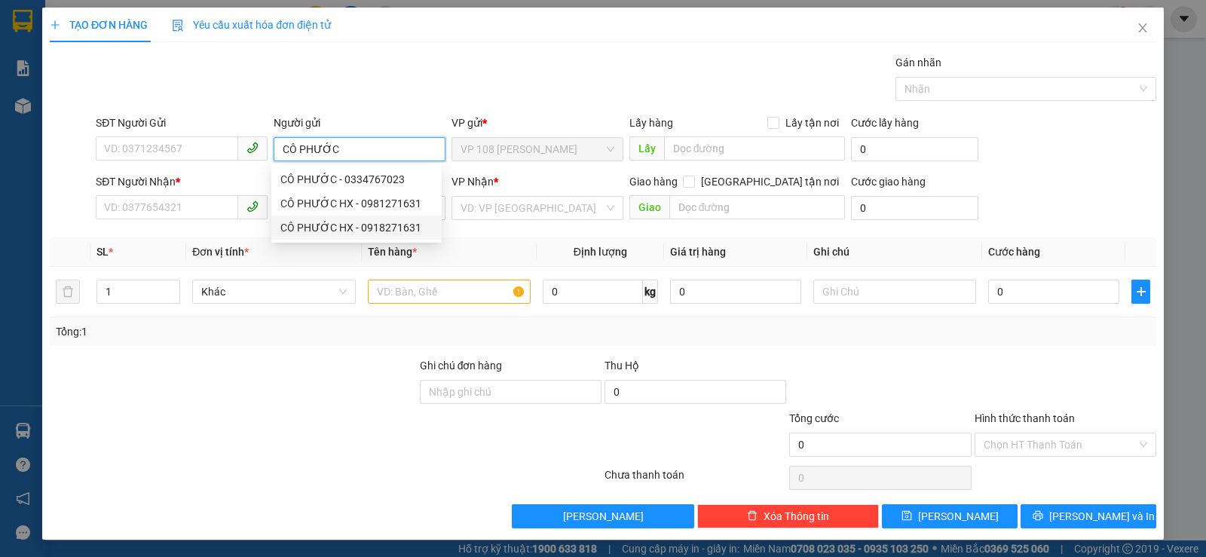
click at [311, 217] on div "CÔ PHƯỚC HX - 0918271631" at bounding box center [356, 228] width 170 height 24
type input "0918271631"
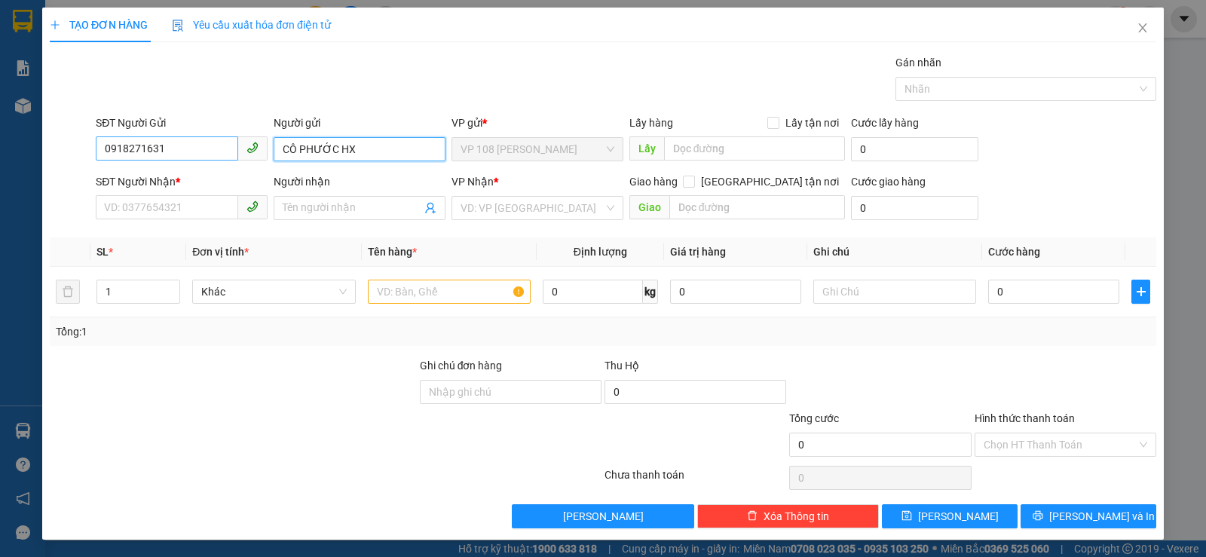
type input "CÔ PHƯỚC HX"
click at [195, 158] on input "0918271631" at bounding box center [167, 148] width 142 height 24
click at [176, 206] on input "SĐT Người Nhận *" at bounding box center [167, 207] width 142 height 24
type input "0908666688"
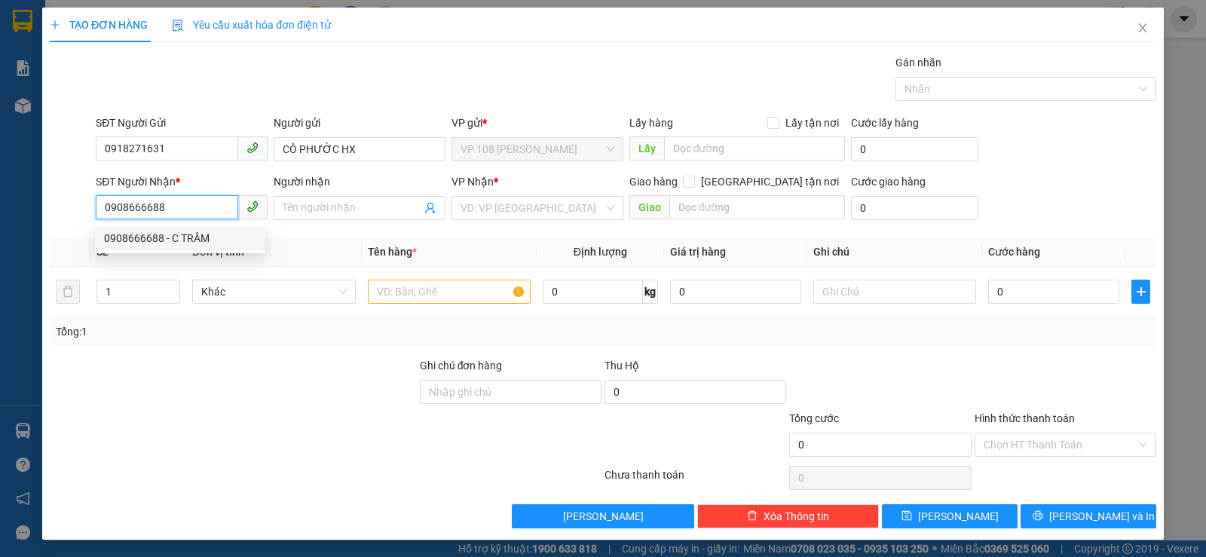
click at [180, 234] on div "0908666688 - C TRÂM" at bounding box center [180, 238] width 152 height 17
type input "C TRÂM"
type input "36 NHIÊU TÂM .QUẬN 5"
type input "40.000"
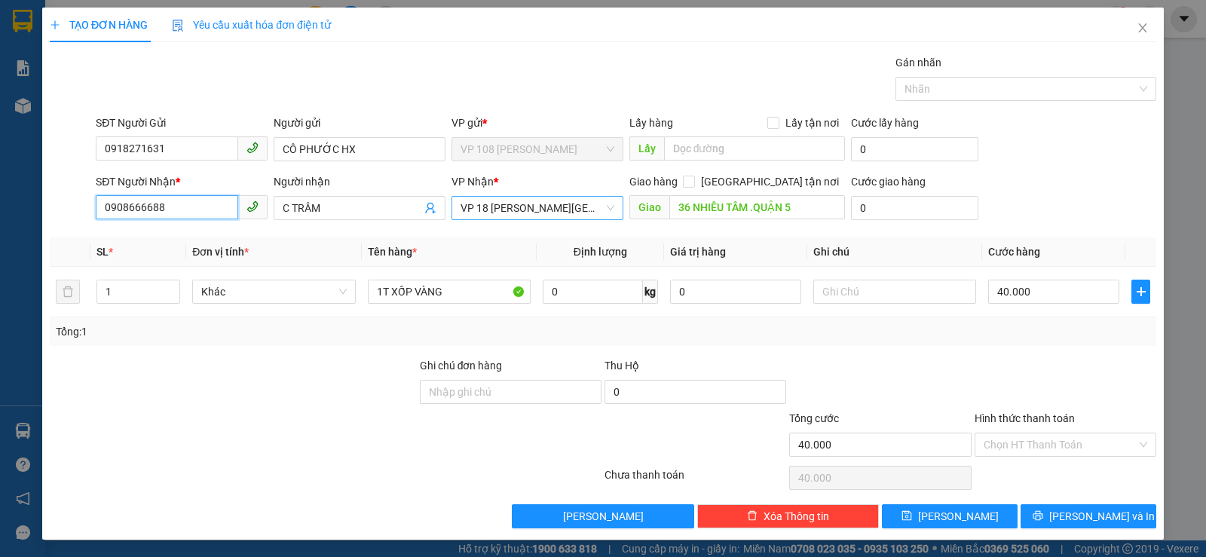
click at [578, 201] on span "VP 18 [PERSON_NAME][GEOGRAPHIC_DATA] - [GEOGRAPHIC_DATA]" at bounding box center [538, 208] width 154 height 23
type input "0908666688"
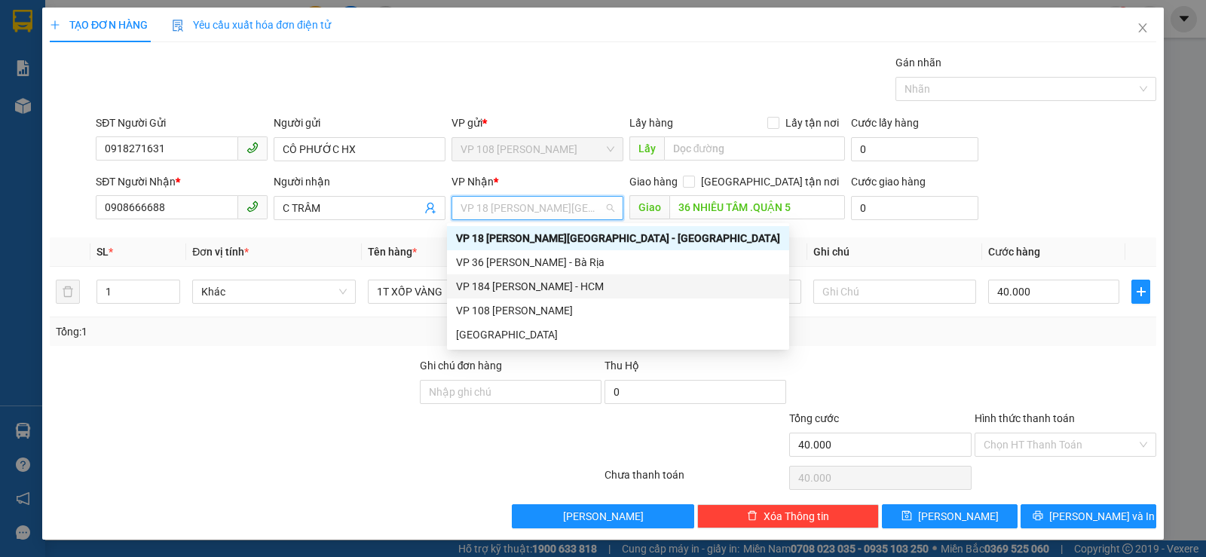
click at [556, 287] on div "VP 184 [PERSON_NAME] - HCM" at bounding box center [618, 286] width 324 height 17
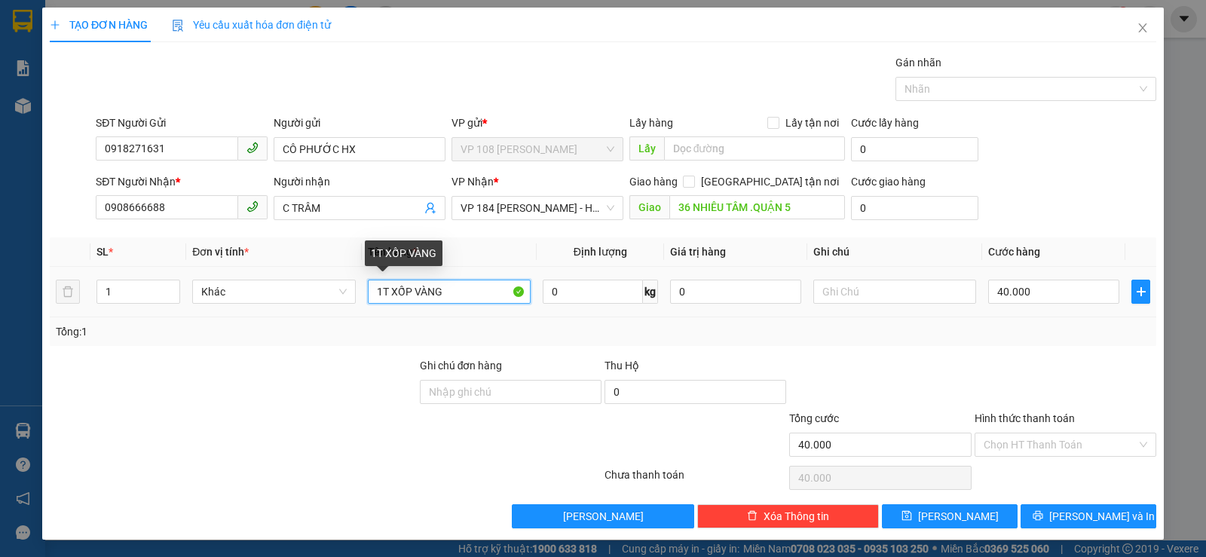
drag, startPoint x: 456, startPoint y: 297, endPoint x: 383, endPoint y: 299, distance: 73.2
click at [382, 299] on input "1T XỐP VÀNG" at bounding box center [449, 292] width 163 height 24
type input "1T CARTON"
click at [1001, 290] on input "40.000" at bounding box center [1053, 292] width 131 height 24
type input "3"
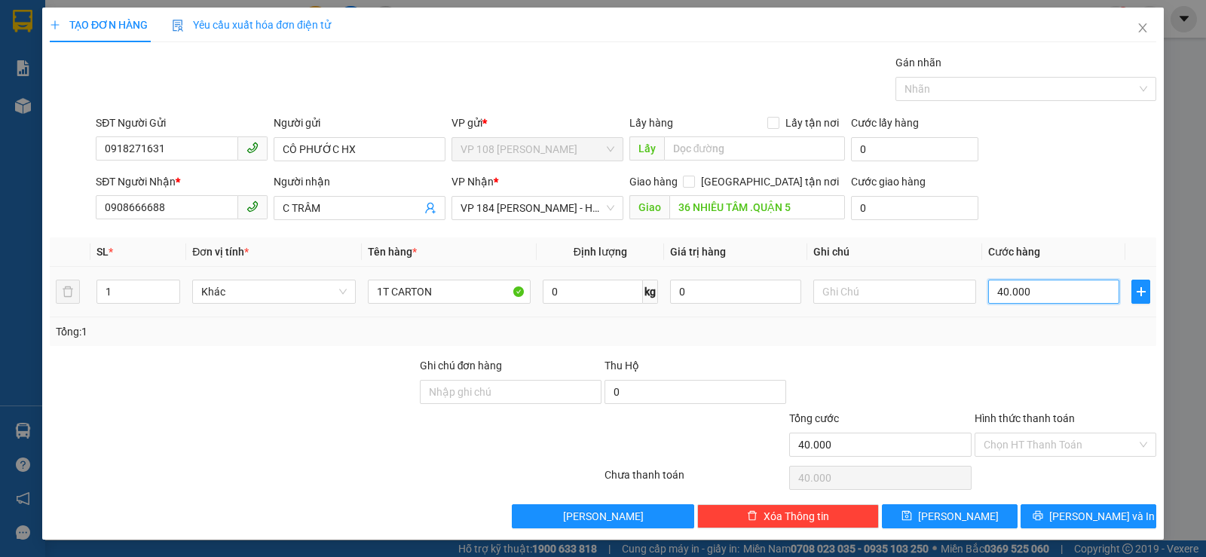
type input "3"
type input "30"
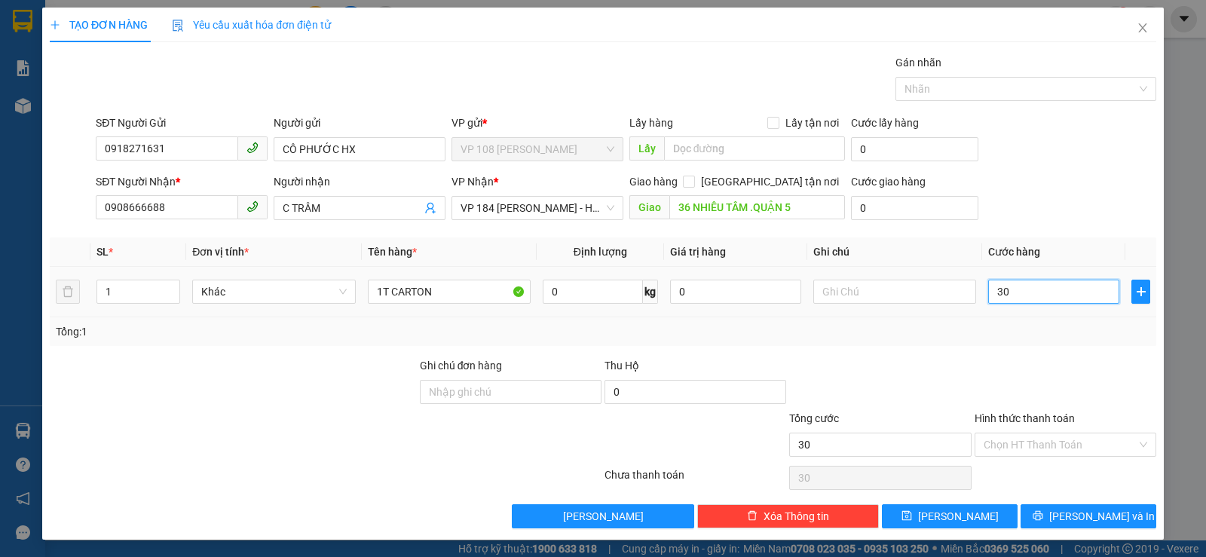
type input "300"
type input "3.000"
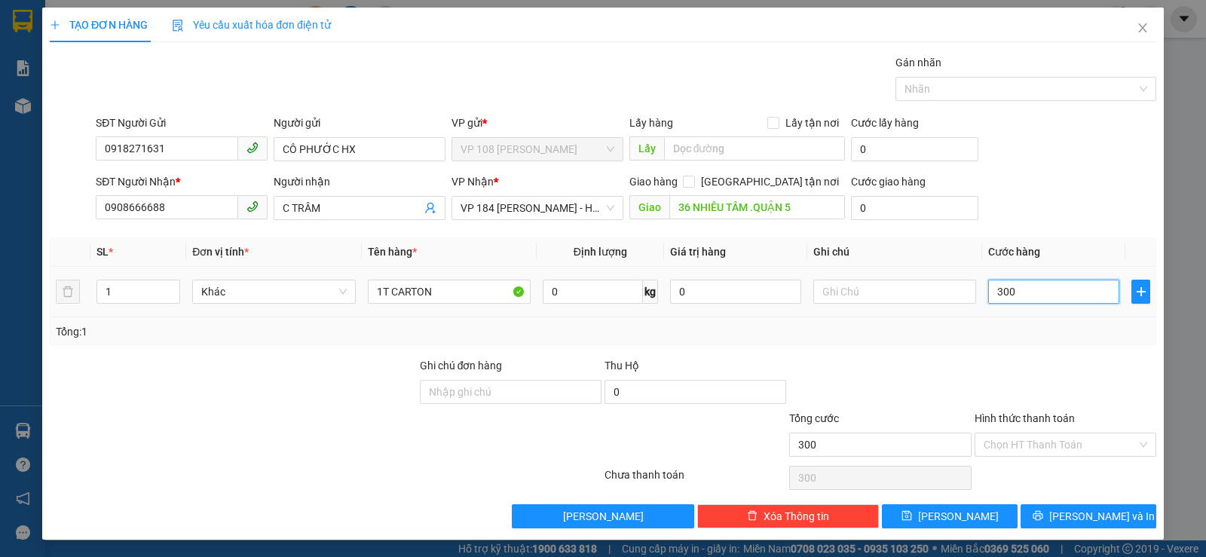
type input "3.000"
type input "30.000"
click at [1059, 454] on input "Hình thức thanh toán" at bounding box center [1060, 445] width 153 height 23
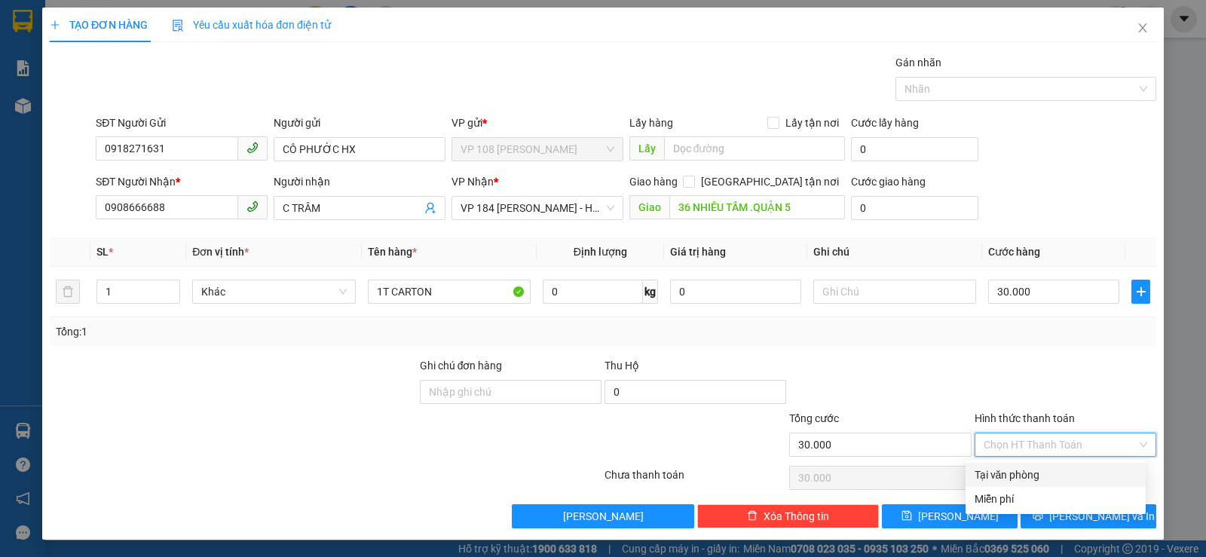
click at [1034, 476] on div "Tại văn phòng" at bounding box center [1056, 475] width 162 height 17
type input "0"
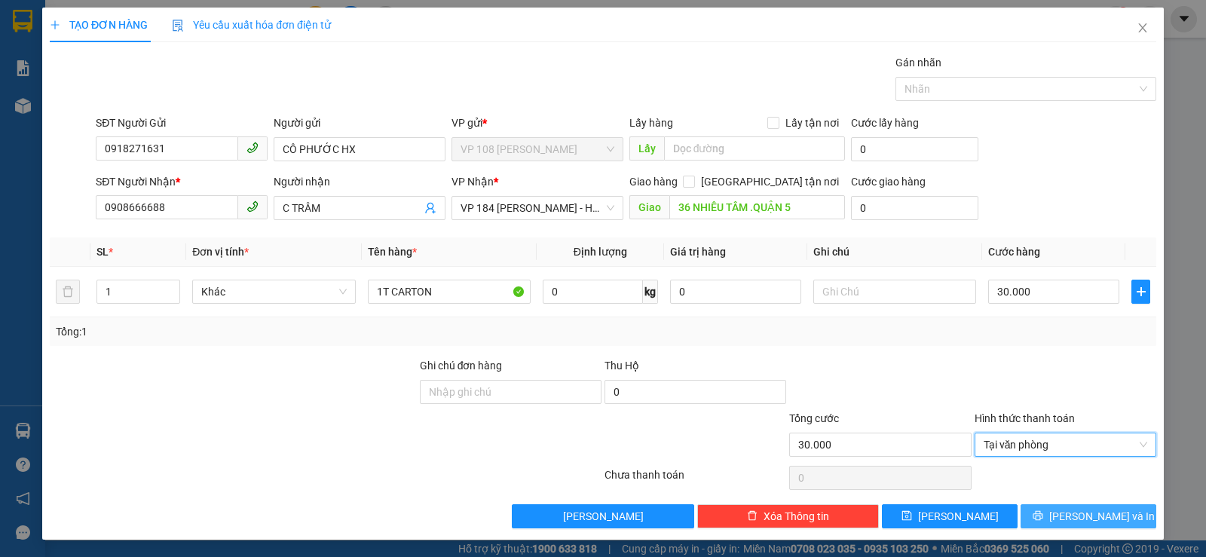
click at [1055, 506] on button "[PERSON_NAME] và In" at bounding box center [1089, 516] width 136 height 24
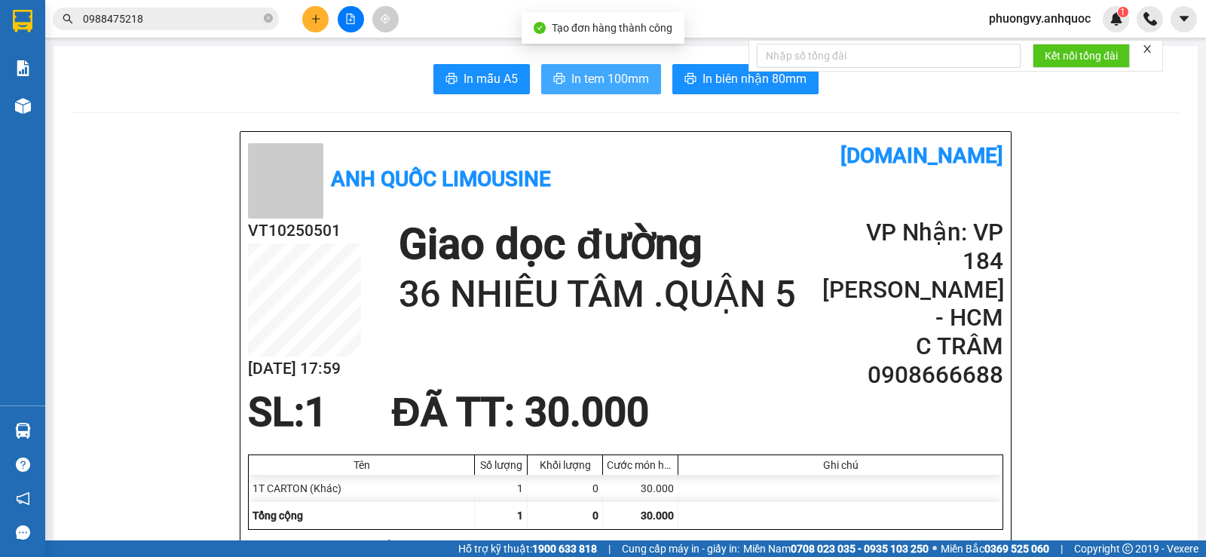
click at [571, 88] on span "In tem 100mm" at bounding box center [610, 78] width 78 height 19
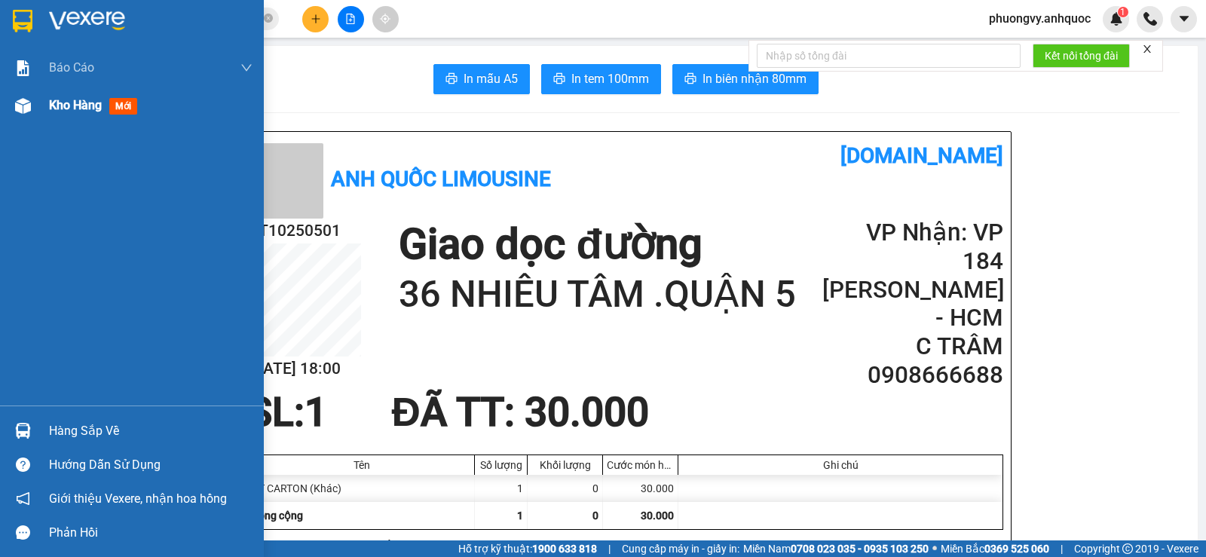
click at [60, 103] on span "Kho hàng" at bounding box center [75, 105] width 53 height 14
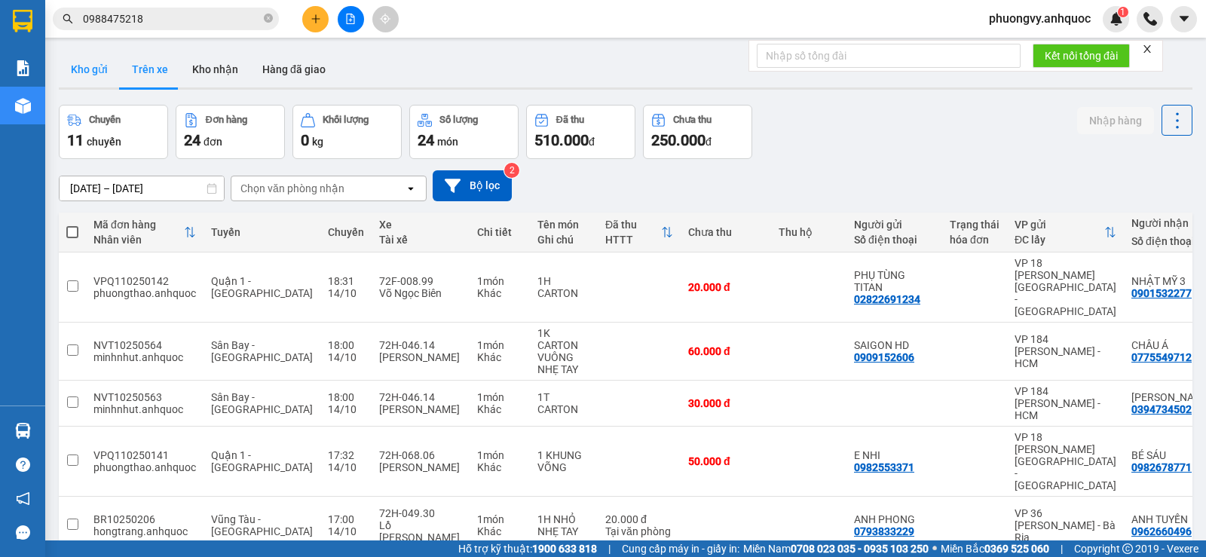
click at [109, 60] on button "Kho gửi" at bounding box center [89, 69] width 61 height 36
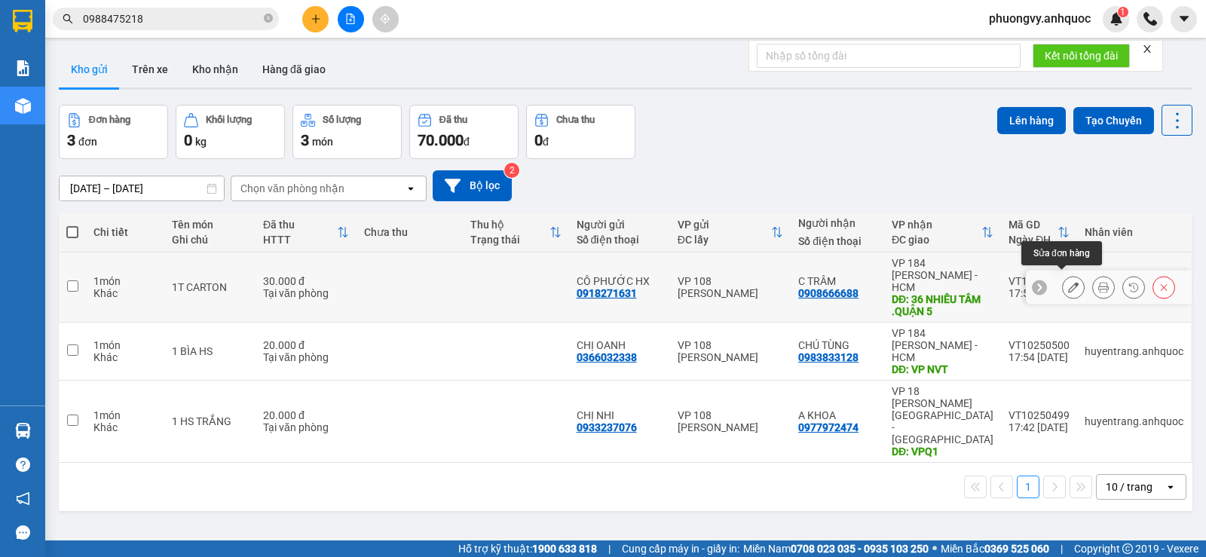
click at [1068, 278] on button at bounding box center [1073, 287] width 21 height 26
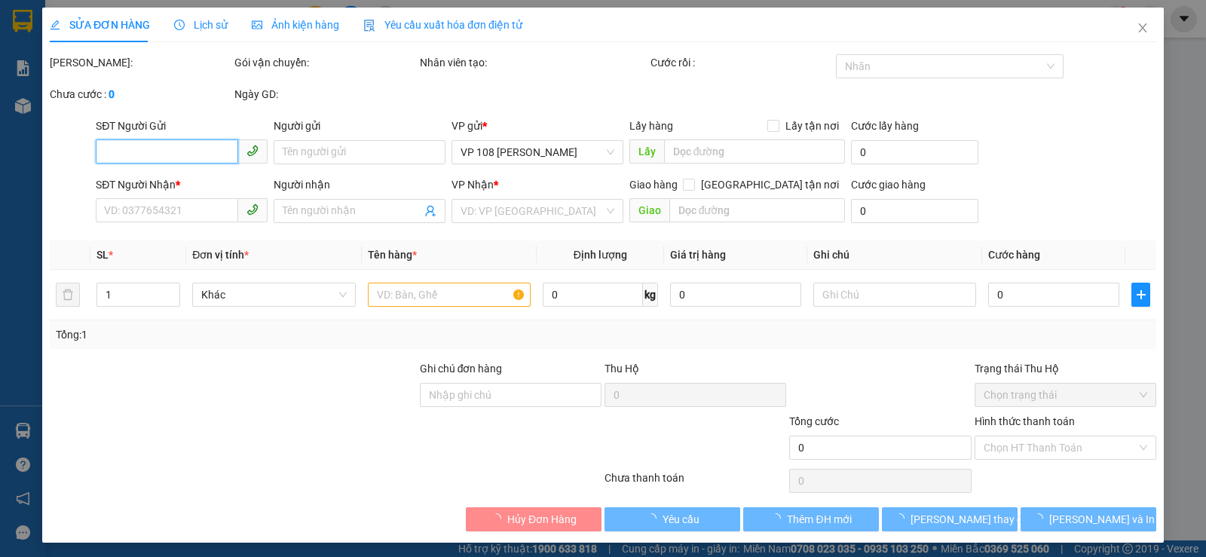
type input "0918271631"
type input "CÔ PHƯỚC HX"
type input "0908666688"
type input "C TRÂM"
type input "36 NHIÊU TÂM .QUẬN 5"
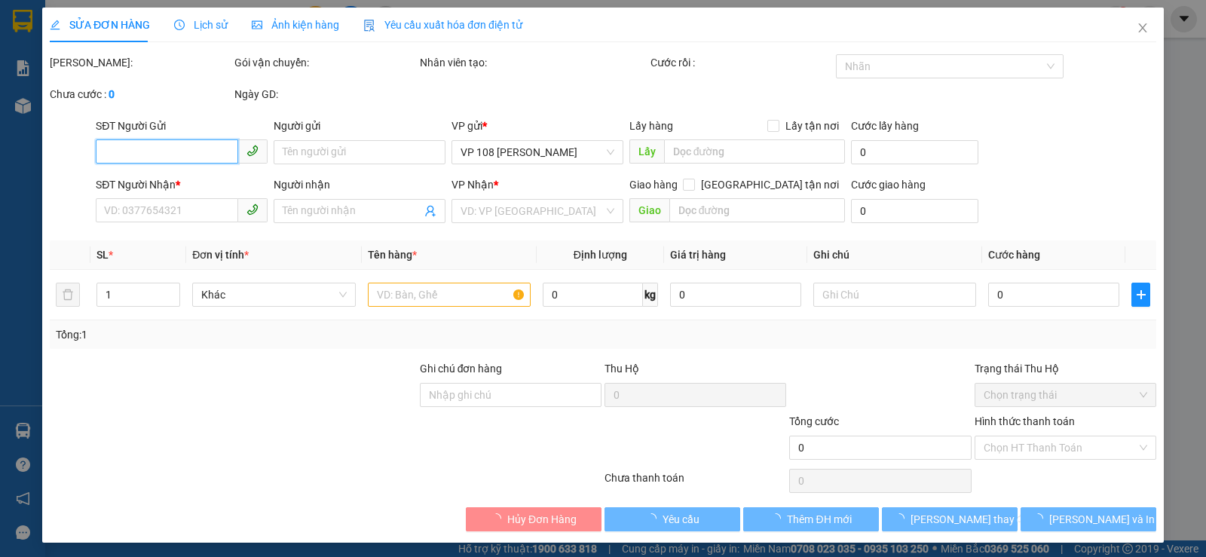
type input "30.000"
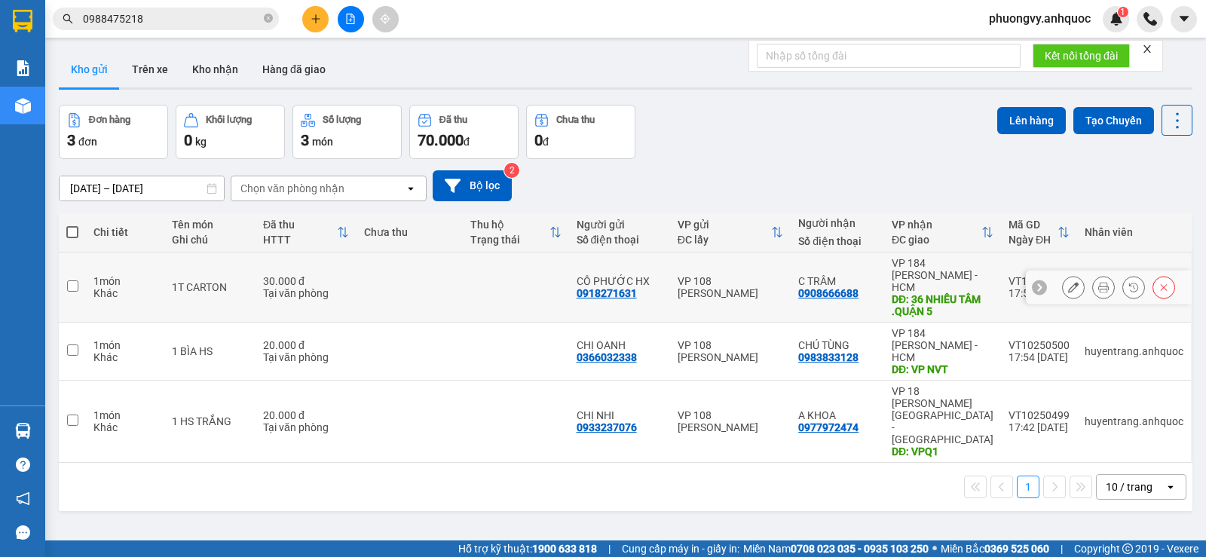
click at [1068, 282] on icon at bounding box center [1073, 287] width 11 height 11
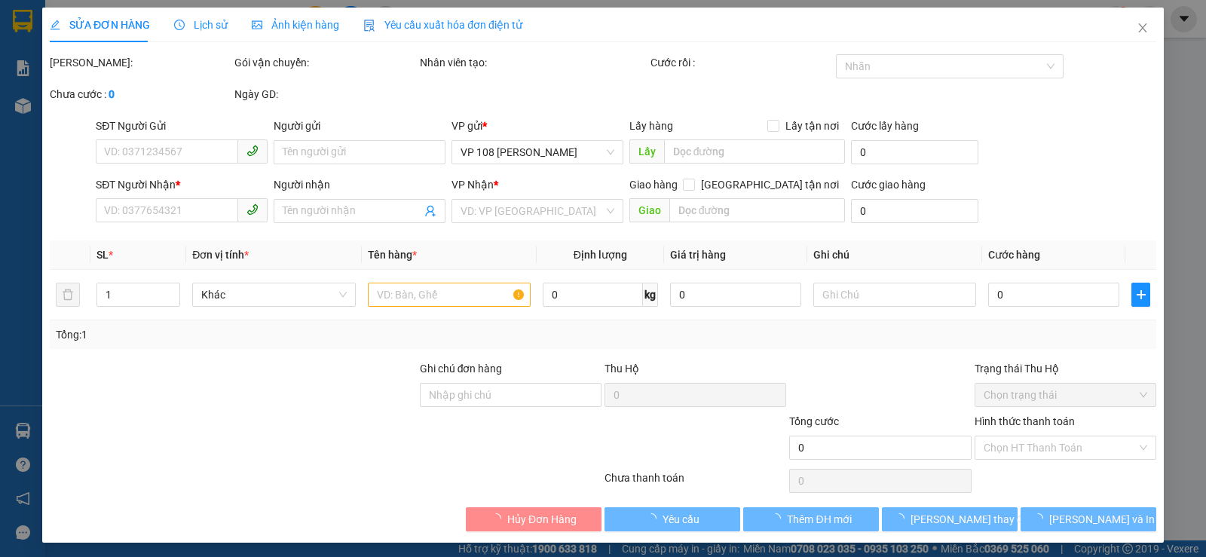
type input "0918271631"
type input "CÔ PHƯỚC HX"
type input "0908666688"
type input "C TRÂM"
type input "36 NHIÊU TÂM .QUẬN 5"
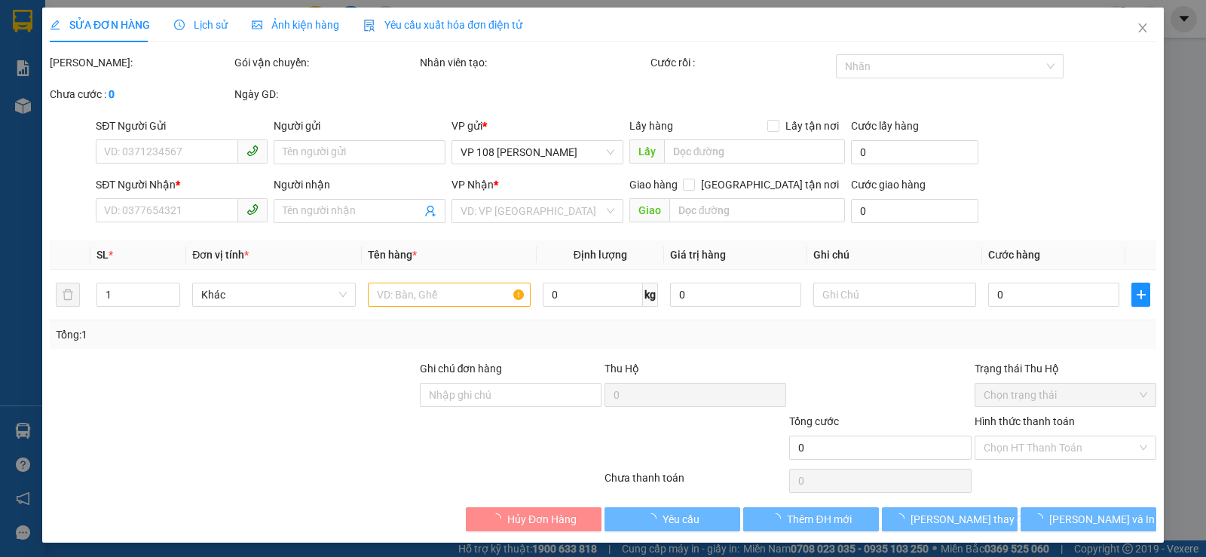
type input "30.000"
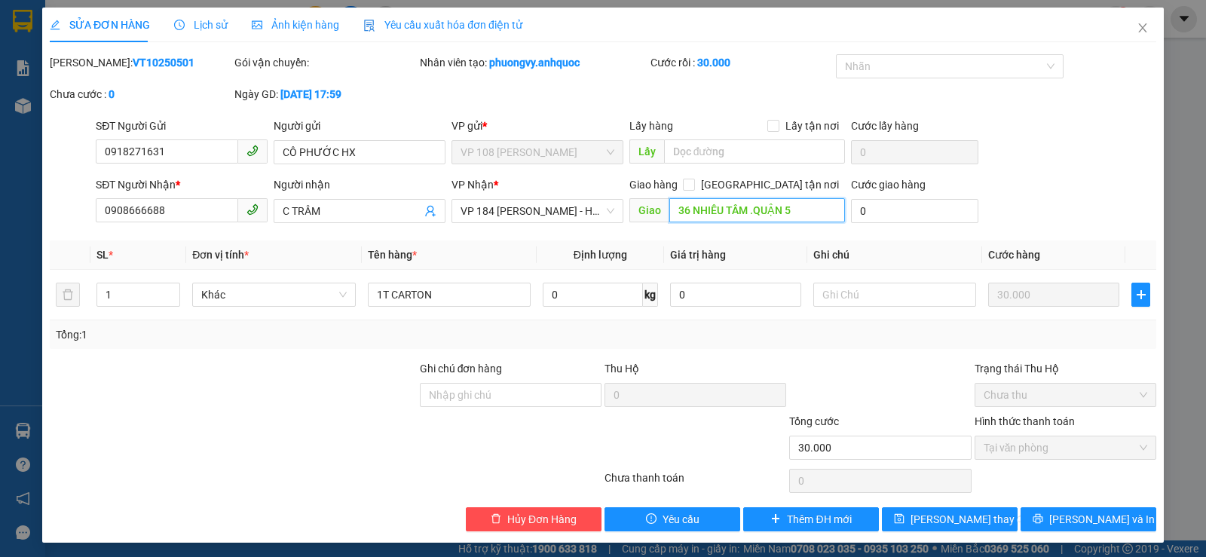
click at [777, 218] on input "36 NHIÊU TÂM .QUẬN 5" at bounding box center [758, 210] width 176 height 24
type input "VPNVT"
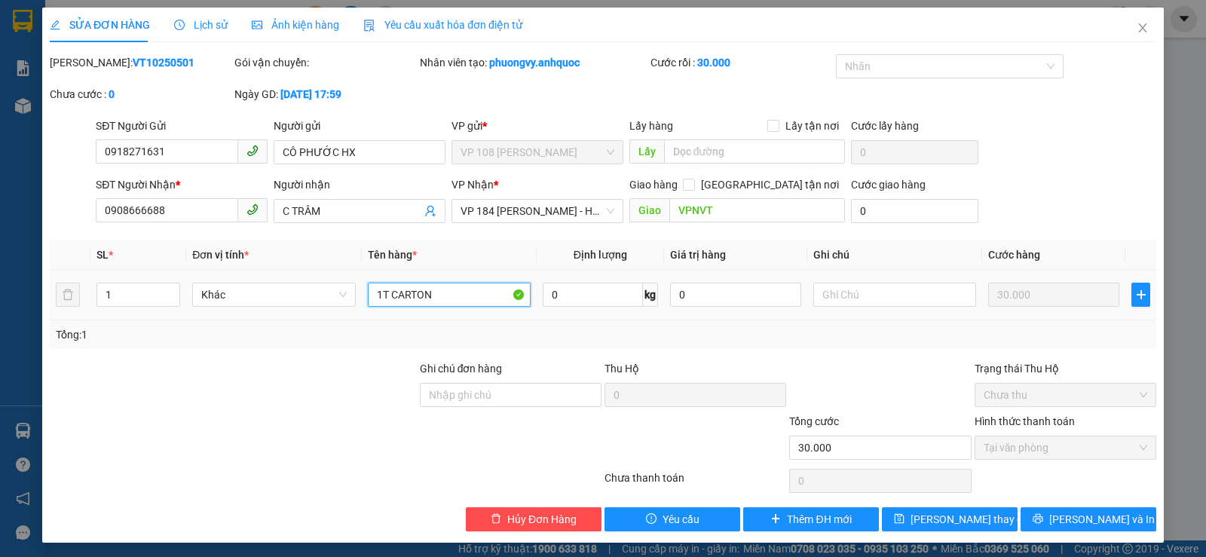
click at [465, 302] on input "1T CARTON" at bounding box center [449, 295] width 163 height 24
click at [1034, 520] on button "[PERSON_NAME] và In" at bounding box center [1089, 519] width 136 height 24
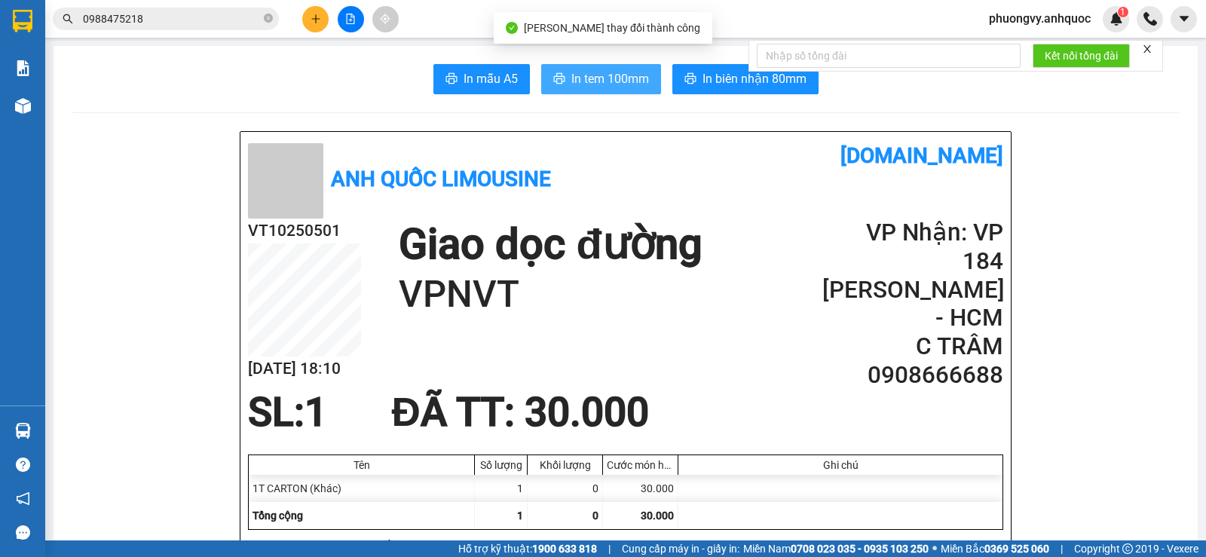
click at [587, 75] on span "In tem 100mm" at bounding box center [610, 78] width 78 height 19
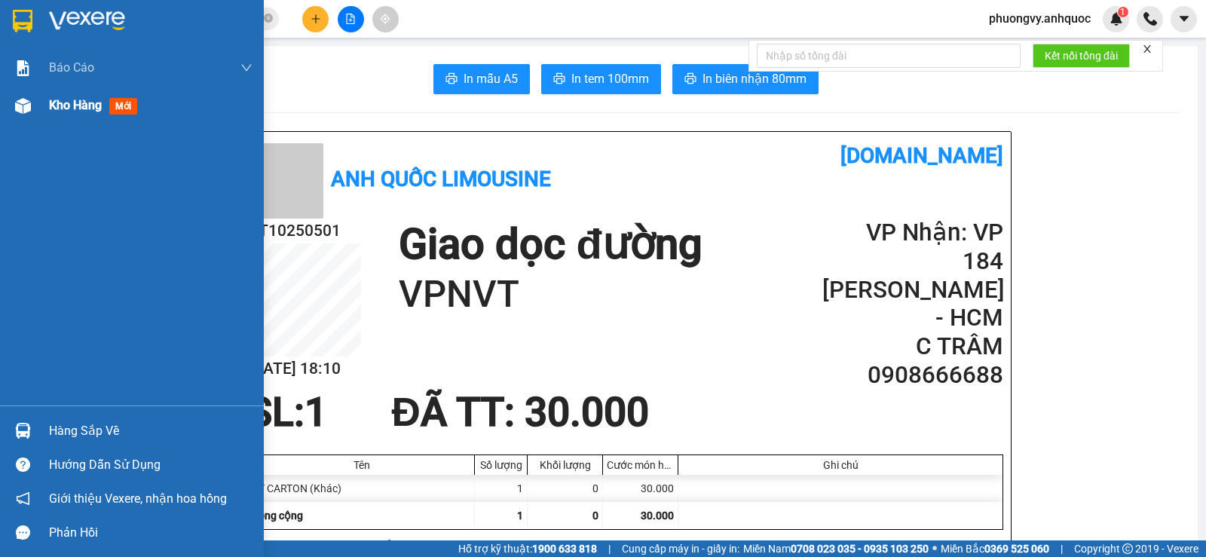
click at [76, 98] on span "Kho hàng" at bounding box center [75, 105] width 53 height 14
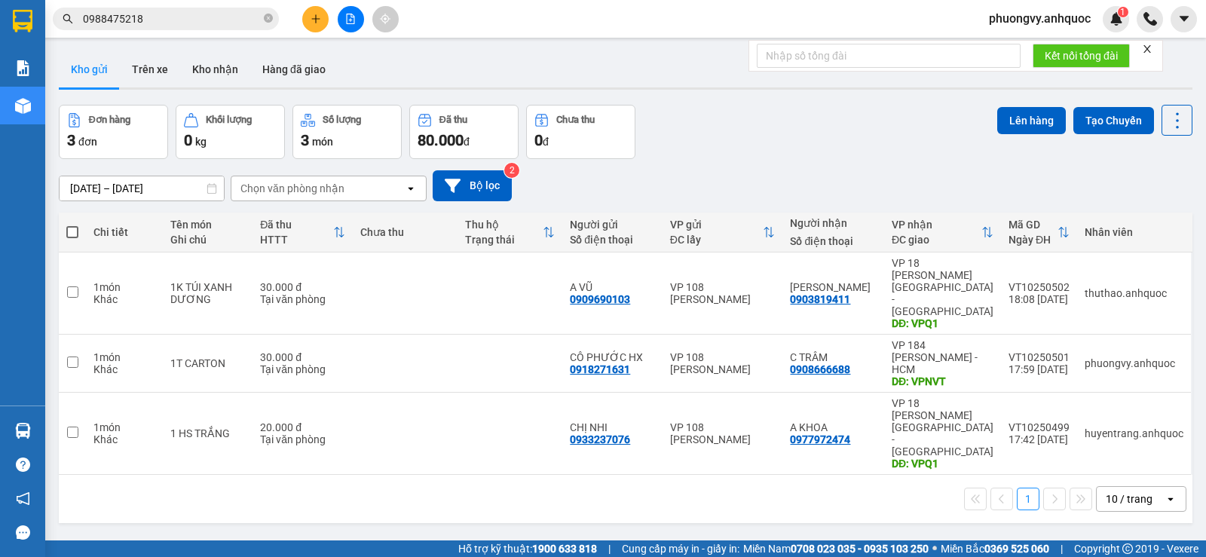
click at [115, 63] on button "Kho gửi" at bounding box center [89, 69] width 61 height 36
click at [141, 61] on button "Trên xe" at bounding box center [150, 69] width 60 height 36
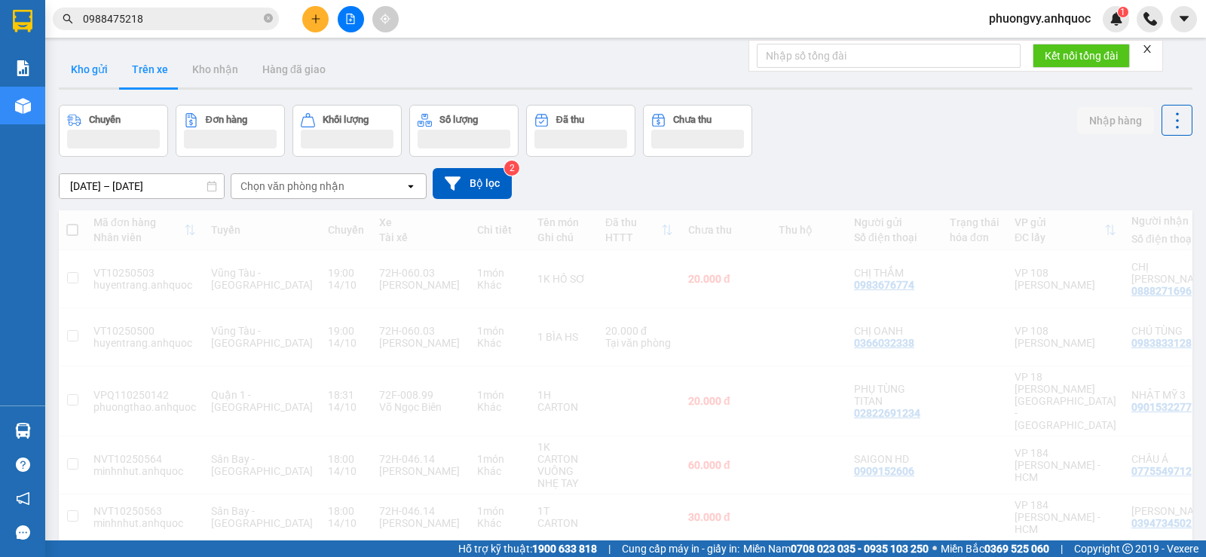
click at [84, 71] on button "Kho gửi" at bounding box center [89, 69] width 61 height 36
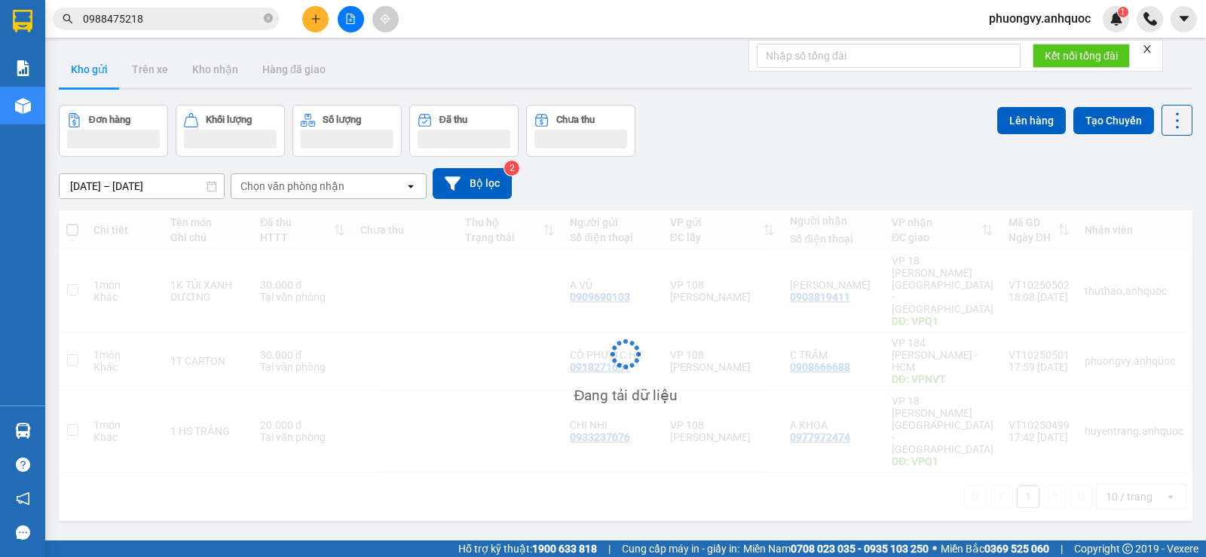
click at [87, 72] on button "Kho gửi" at bounding box center [89, 69] width 61 height 36
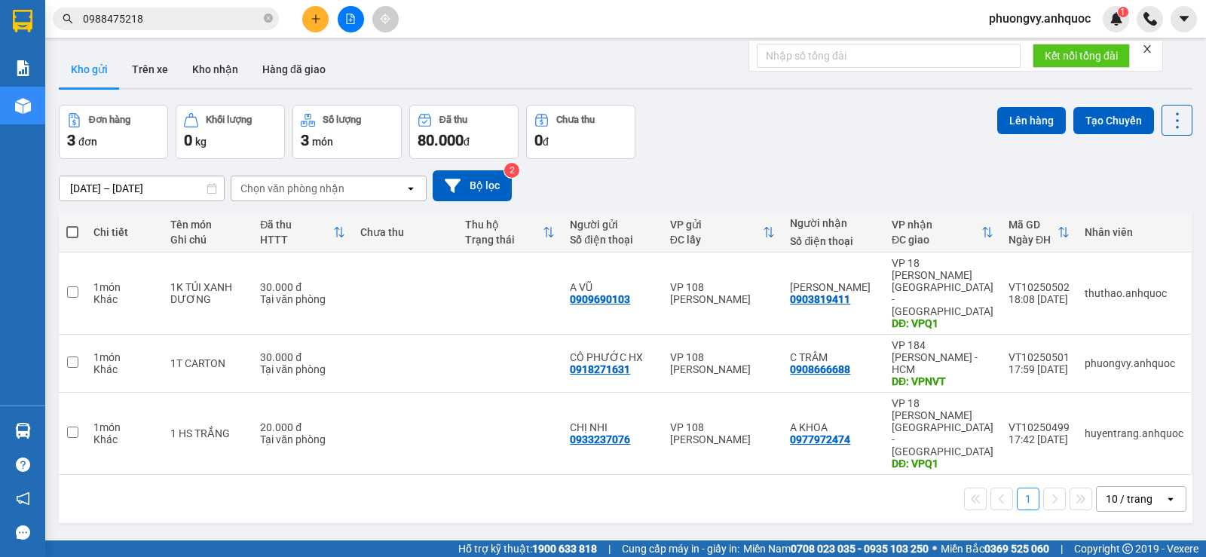
drag, startPoint x: 219, startPoint y: 74, endPoint x: 212, endPoint y: 100, distance: 26.5
click at [219, 73] on button "Kho nhận" at bounding box center [215, 69] width 70 height 36
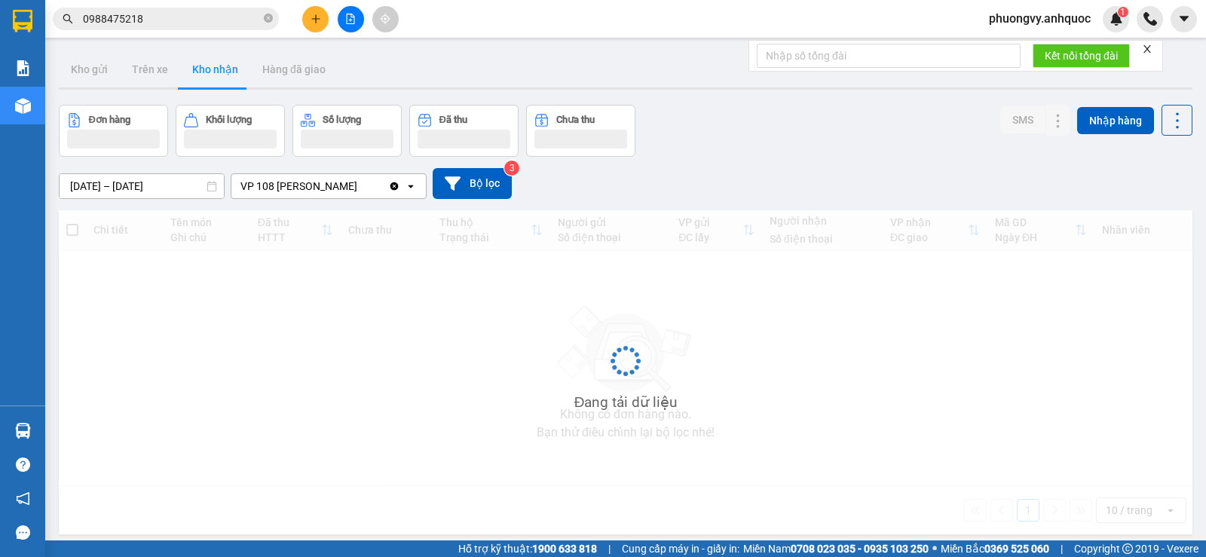
click at [212, 66] on button "Kho nhận" at bounding box center [215, 69] width 70 height 36
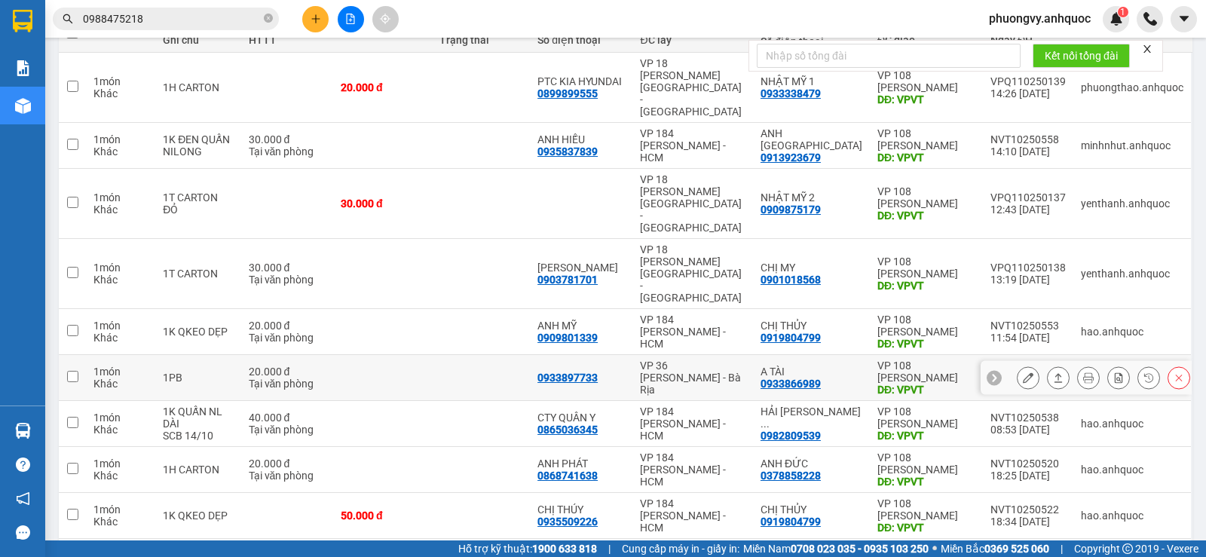
scroll to position [226, 0]
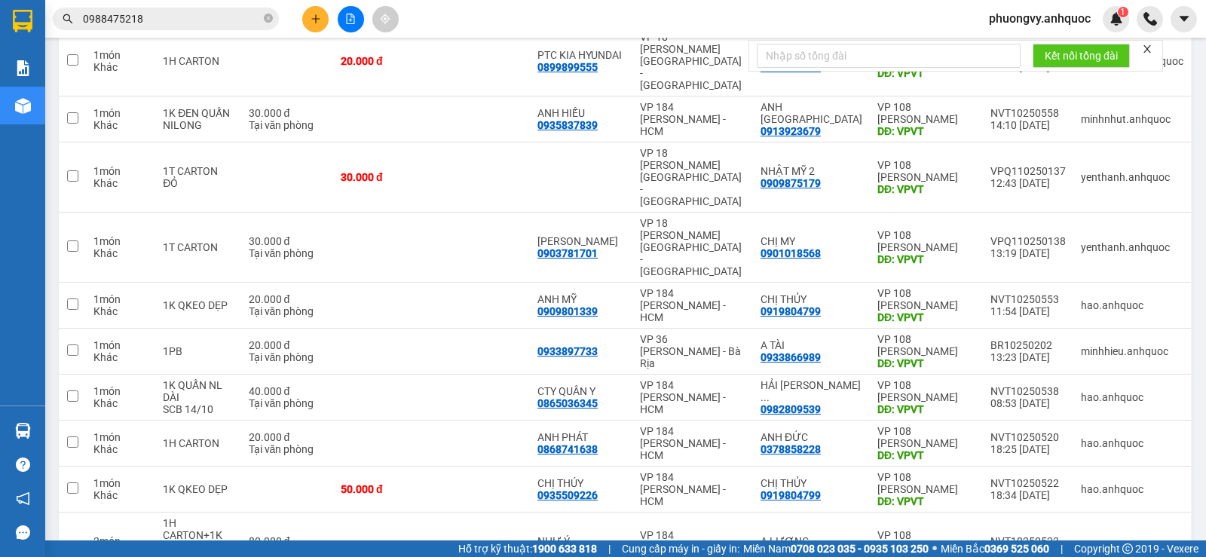
click at [0, 0] on div "Đang tải dữ liệu" at bounding box center [0, 0] width 0 height 0
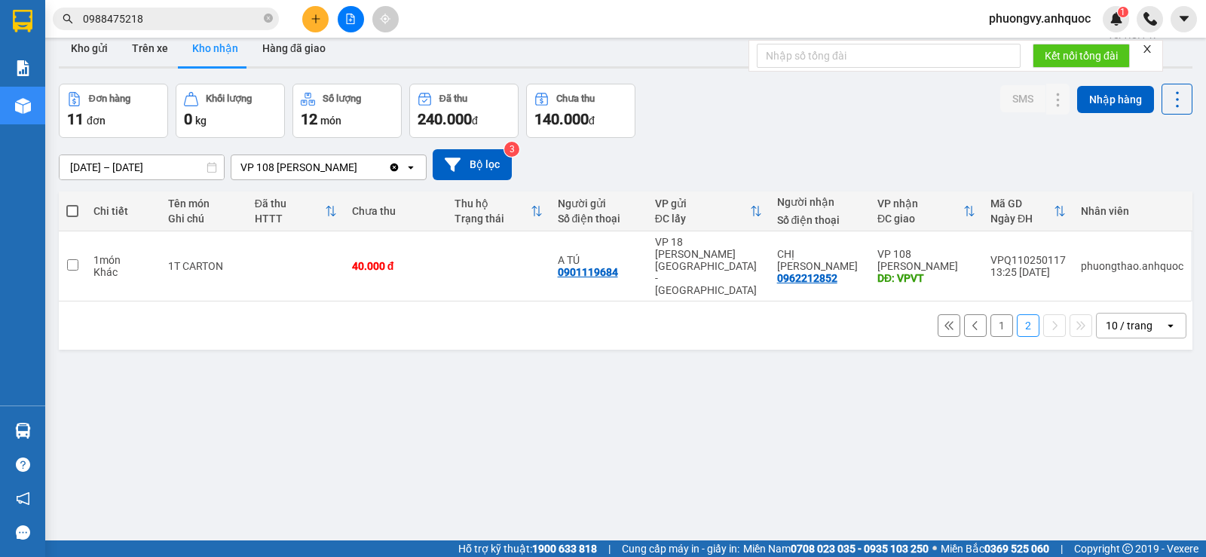
scroll to position [0, 0]
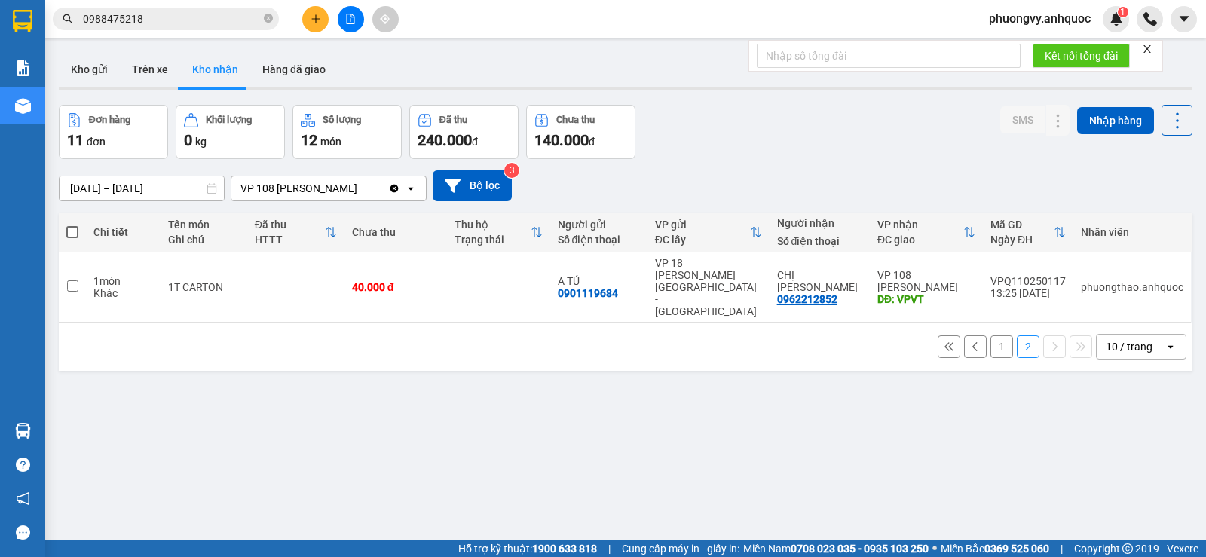
click at [201, 75] on button "Kho nhận" at bounding box center [215, 69] width 70 height 36
click at [161, 74] on button "Trên xe" at bounding box center [150, 69] width 60 height 36
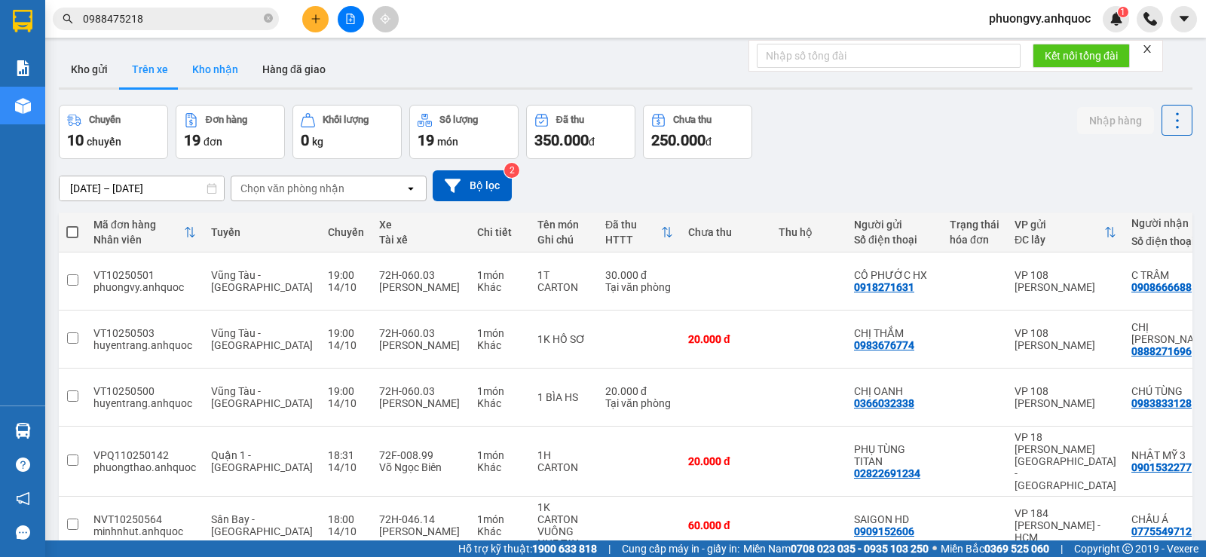
click at [220, 77] on button "Kho nhận" at bounding box center [215, 69] width 70 height 36
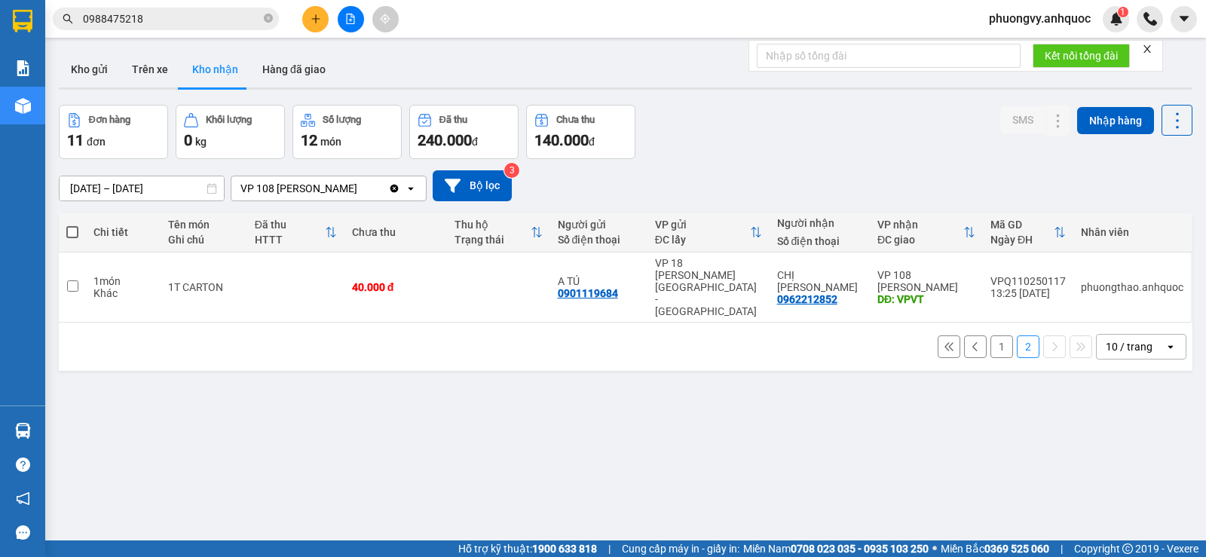
click at [991, 336] on button "1" at bounding box center [1002, 347] width 23 height 23
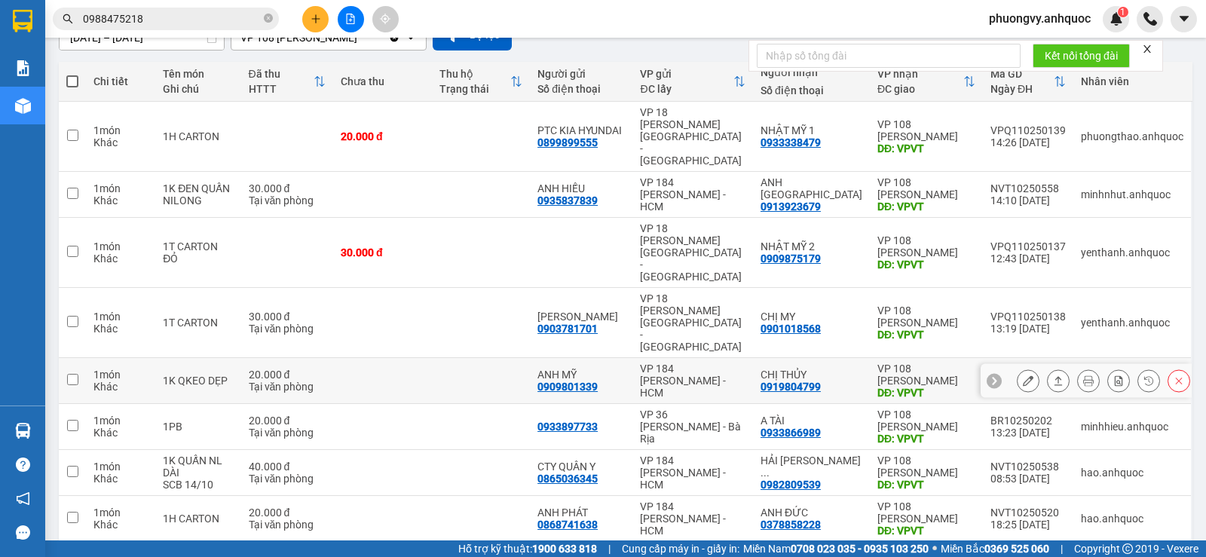
scroll to position [226, 0]
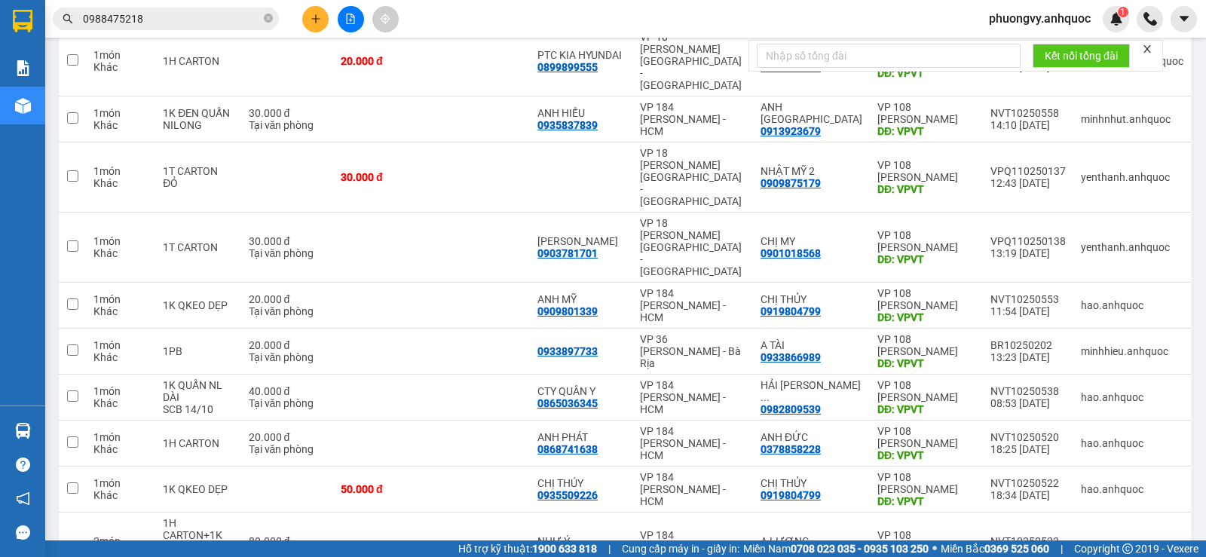
click at [164, 22] on input "0988475218" at bounding box center [172, 19] width 178 height 17
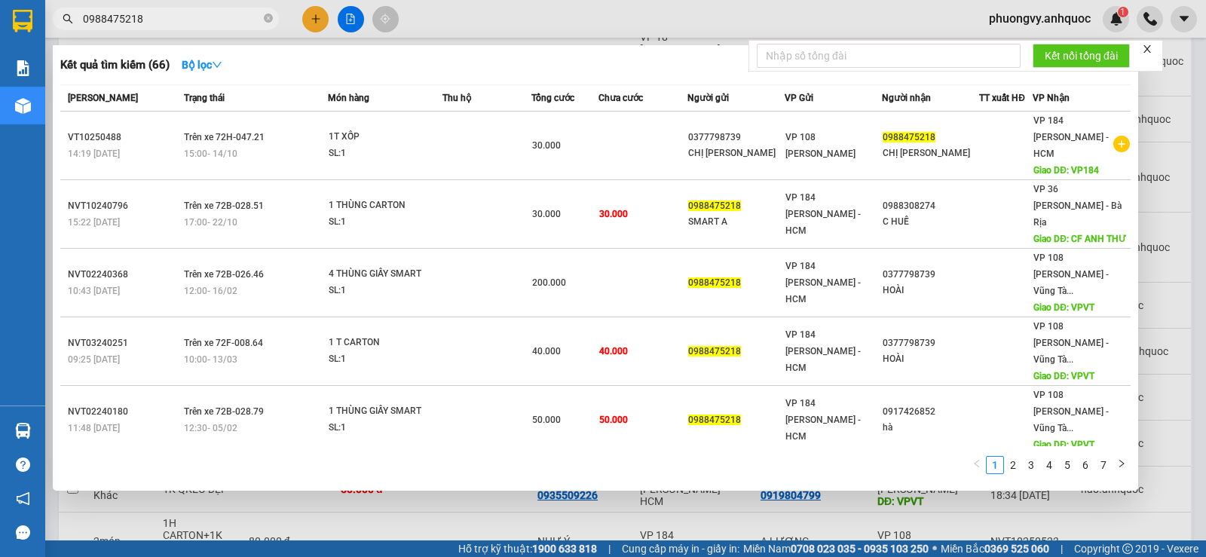
click at [164, 22] on input "0988475218" at bounding box center [172, 19] width 178 height 17
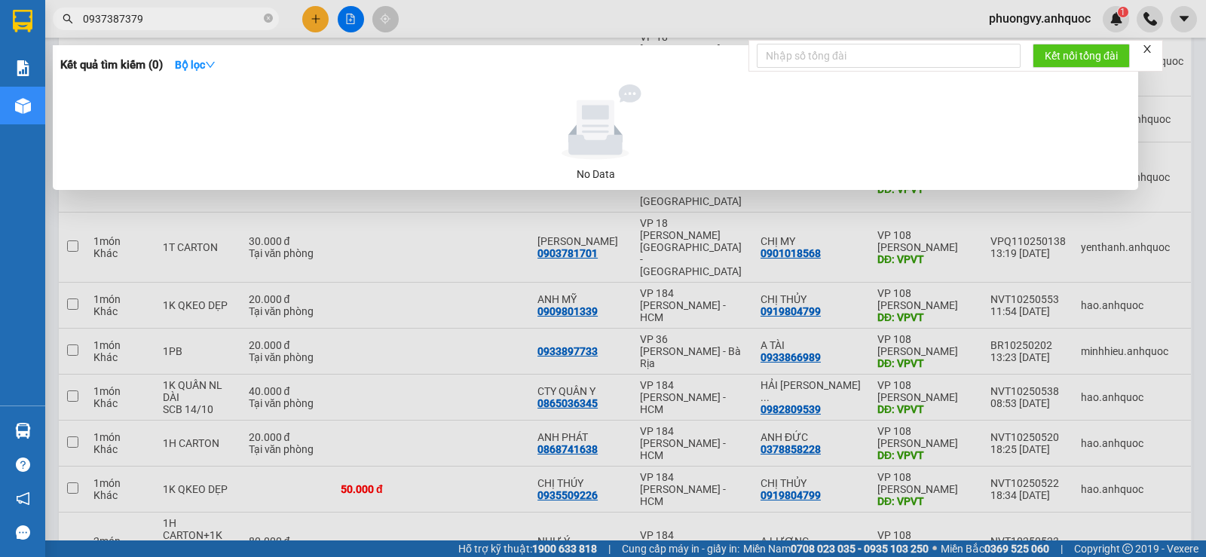
click at [139, 23] on input "0937387379" at bounding box center [172, 19] width 178 height 17
click at [183, 25] on input "0937387379" at bounding box center [172, 19] width 178 height 17
drag, startPoint x: 183, startPoint y: 25, endPoint x: 168, endPoint y: 11, distance: 20.3
click at [168, 11] on input "0937387379" at bounding box center [172, 19] width 178 height 17
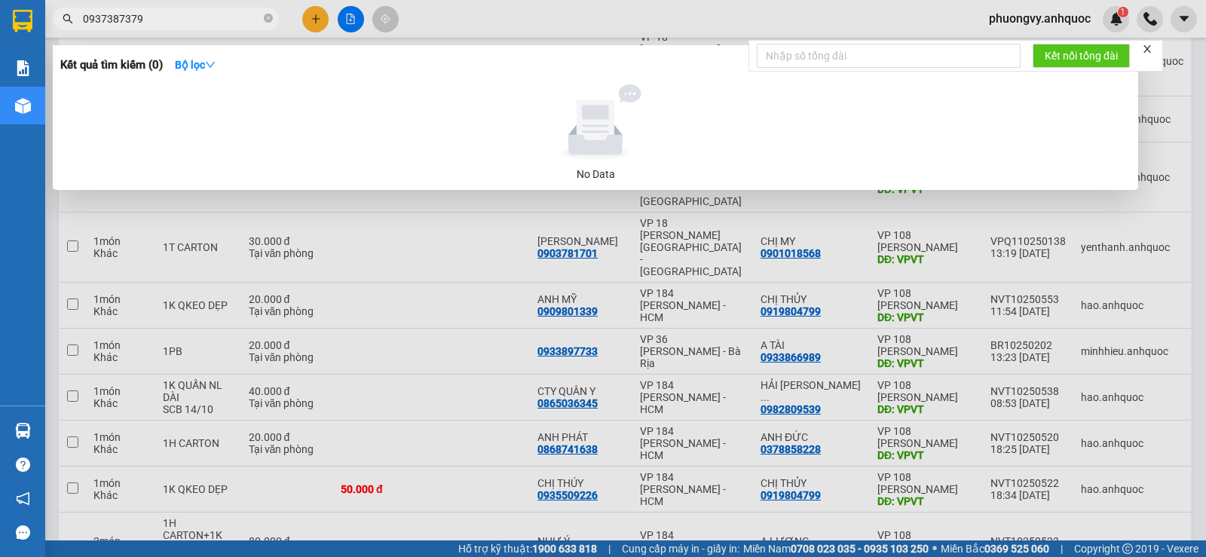
click at [168, 11] on input "0937387379" at bounding box center [172, 19] width 178 height 17
click at [221, 237] on div at bounding box center [603, 278] width 1206 height 557
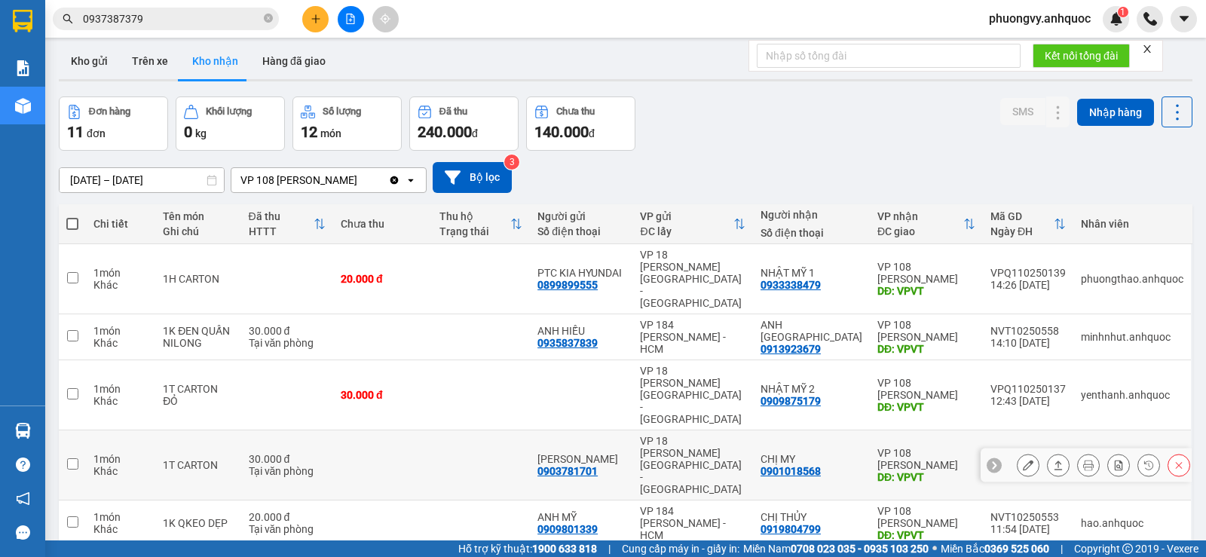
scroll to position [0, 0]
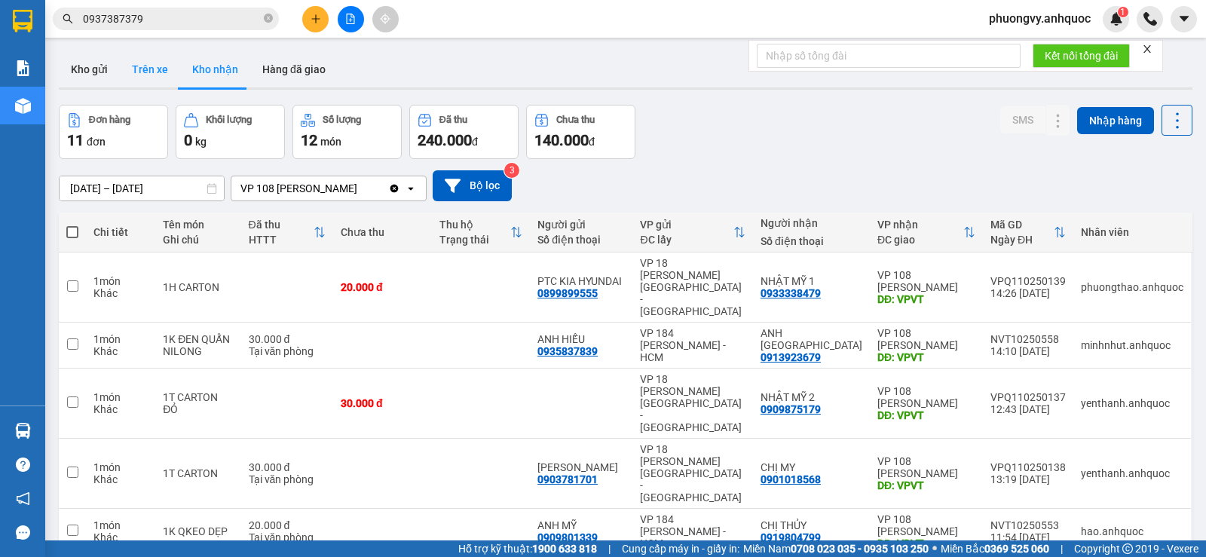
click at [173, 72] on button "Trên xe" at bounding box center [150, 69] width 60 height 36
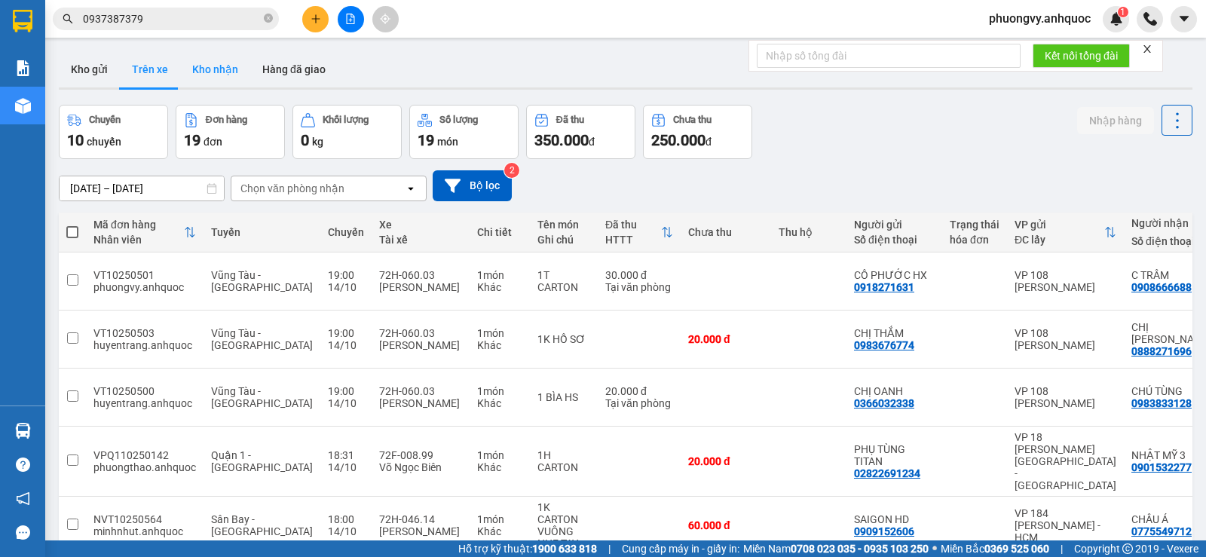
click at [200, 72] on button "Kho nhận" at bounding box center [215, 69] width 70 height 36
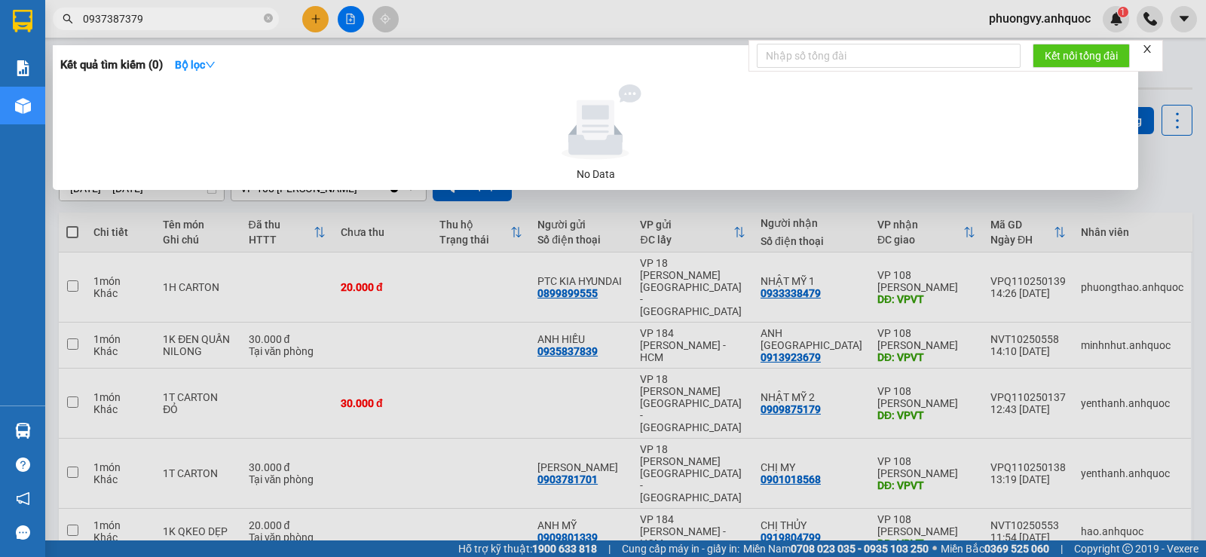
click at [234, 22] on input "0937387379" at bounding box center [172, 19] width 178 height 17
click at [233, 22] on input "0937387379" at bounding box center [172, 19] width 178 height 17
paste input "42183898"
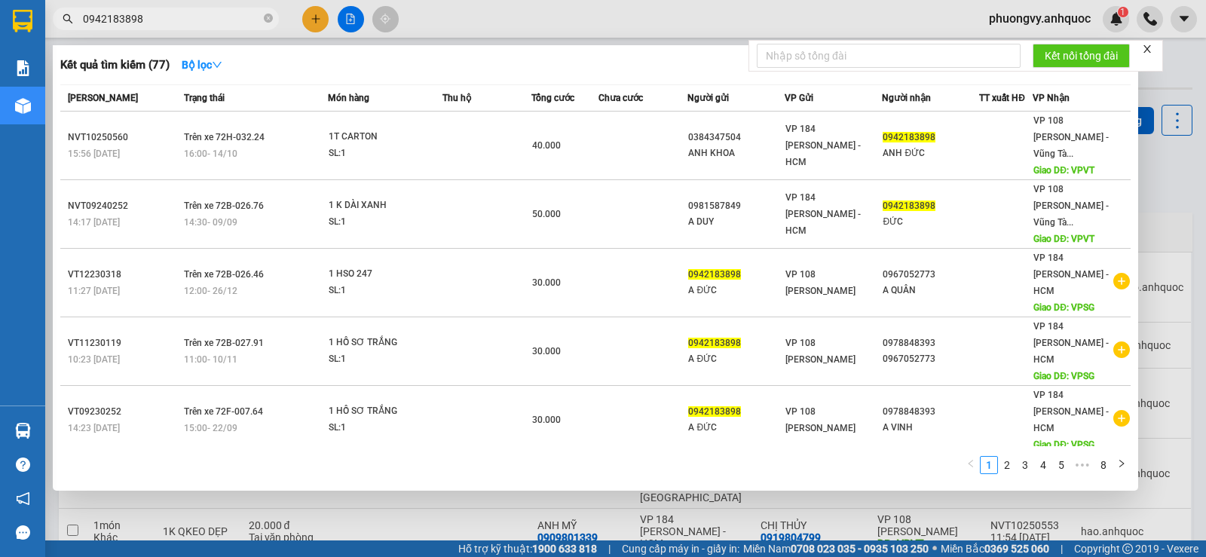
type input "0942183898"
drag, startPoint x: 278, startPoint y: 508, endPoint x: 194, endPoint y: 346, distance: 182.8
click at [277, 507] on div at bounding box center [603, 278] width 1206 height 557
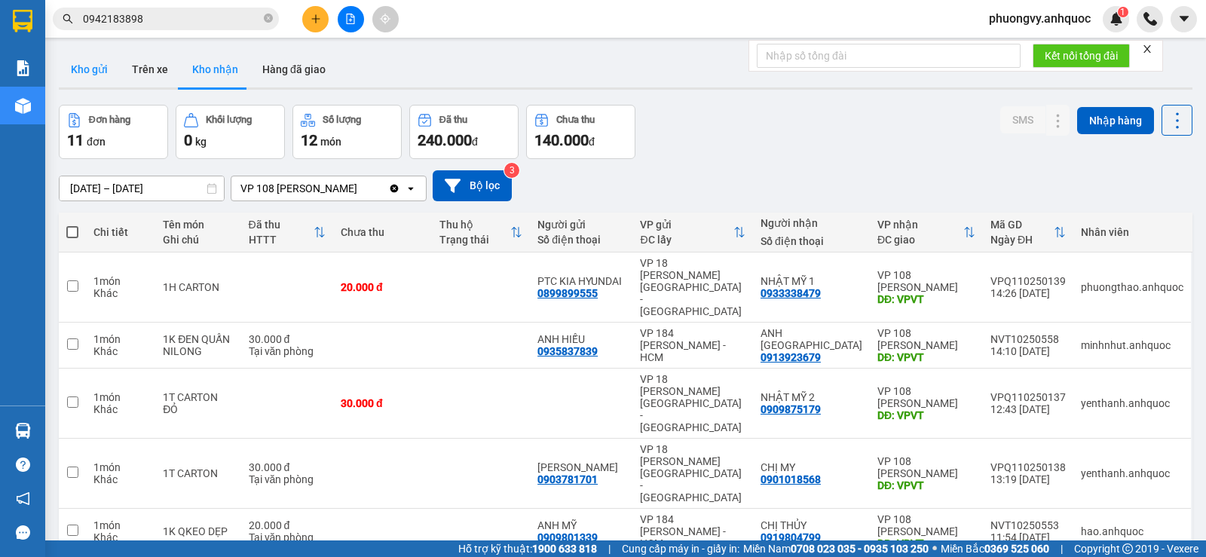
click at [79, 74] on button "Kho gửi" at bounding box center [89, 69] width 61 height 36
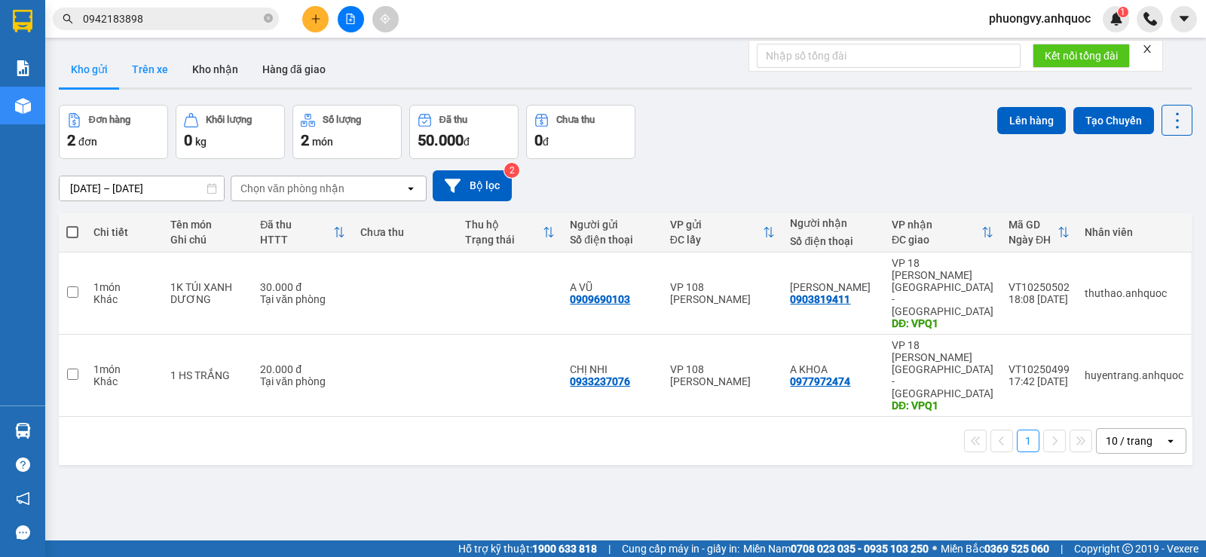
click at [164, 81] on button "Trên xe" at bounding box center [150, 69] width 60 height 36
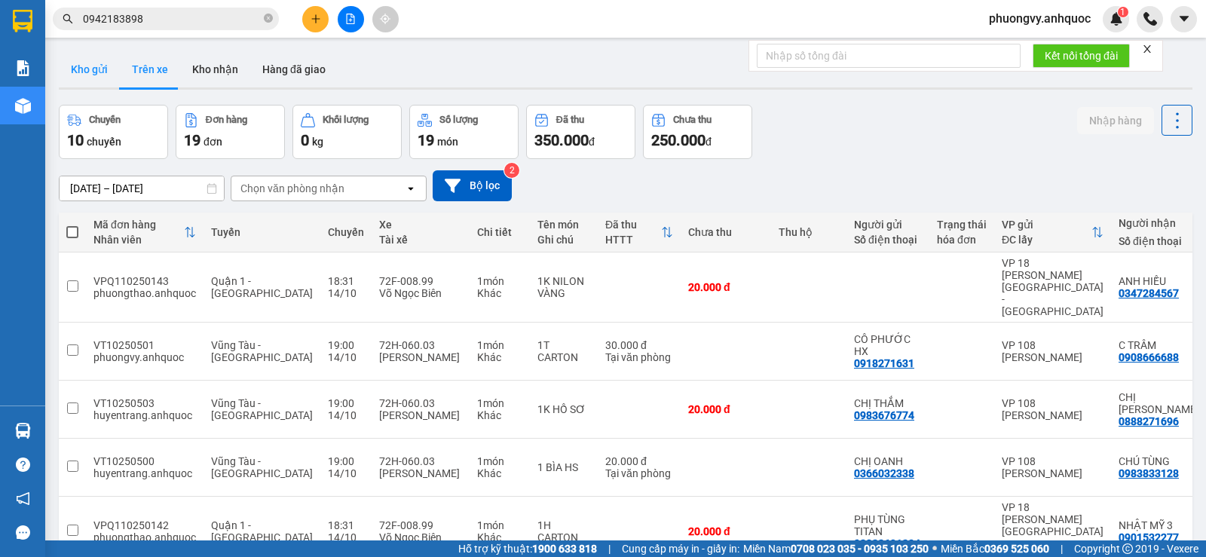
click at [113, 69] on button "Kho gửi" at bounding box center [89, 69] width 61 height 36
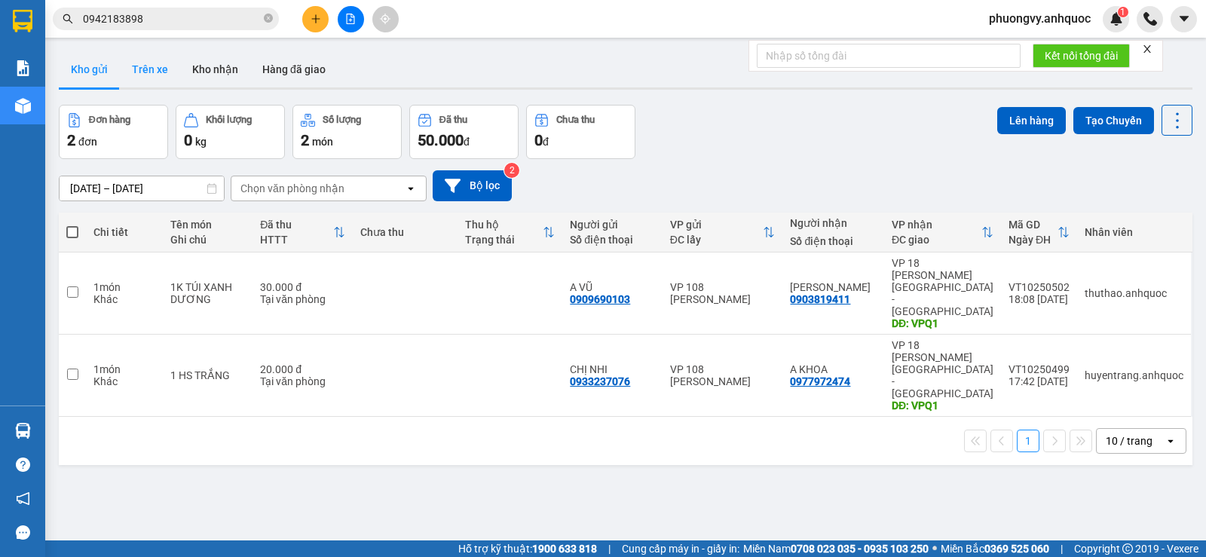
click at [155, 73] on button "Trên xe" at bounding box center [150, 69] width 60 height 36
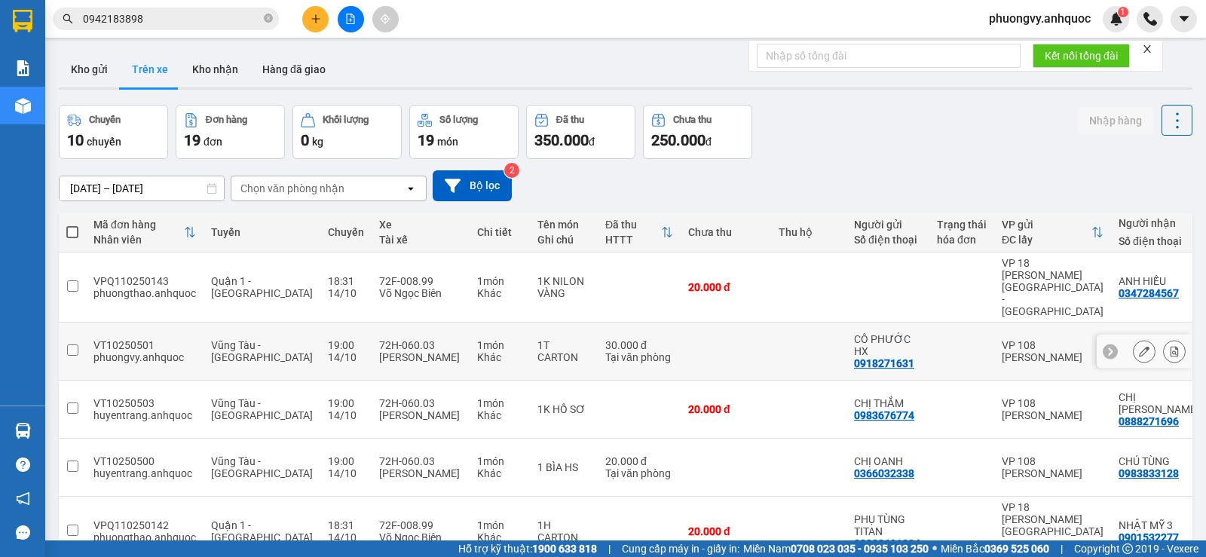
click at [1171, 346] on icon at bounding box center [1175, 351] width 8 height 11
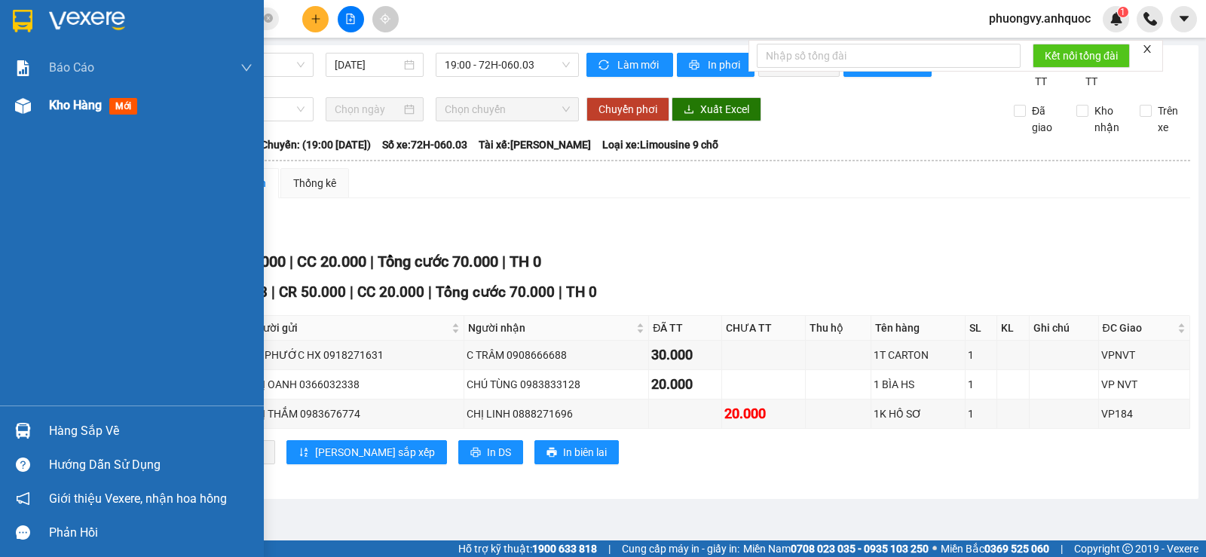
click at [45, 95] on div "Kho hàng mới" at bounding box center [132, 106] width 264 height 38
